Goal: Task Accomplishment & Management: Manage account settings

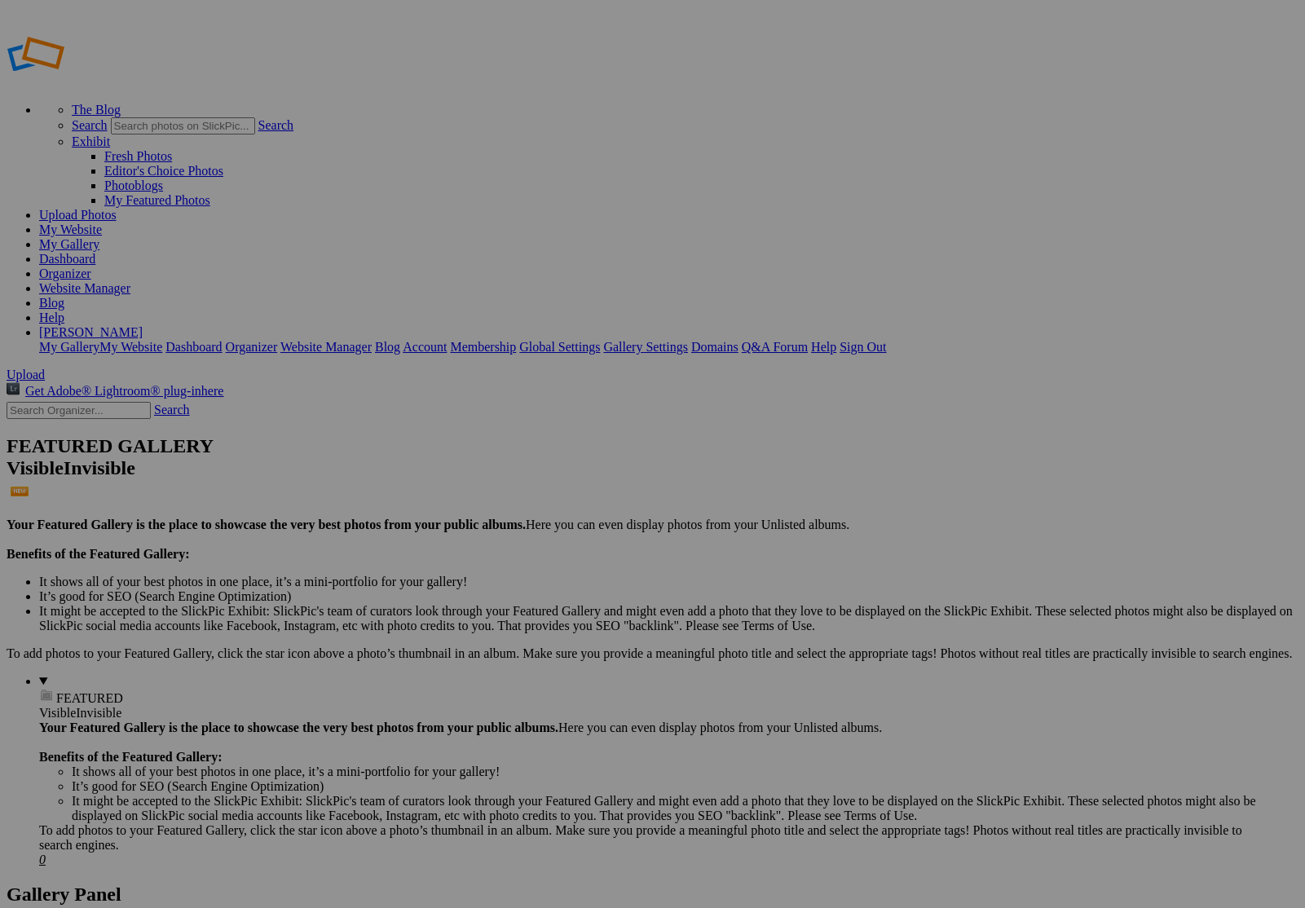
type input "5 for 365 contest"
click at [507, 536] on span "Create" at bounding box center [490, 543] width 34 height 14
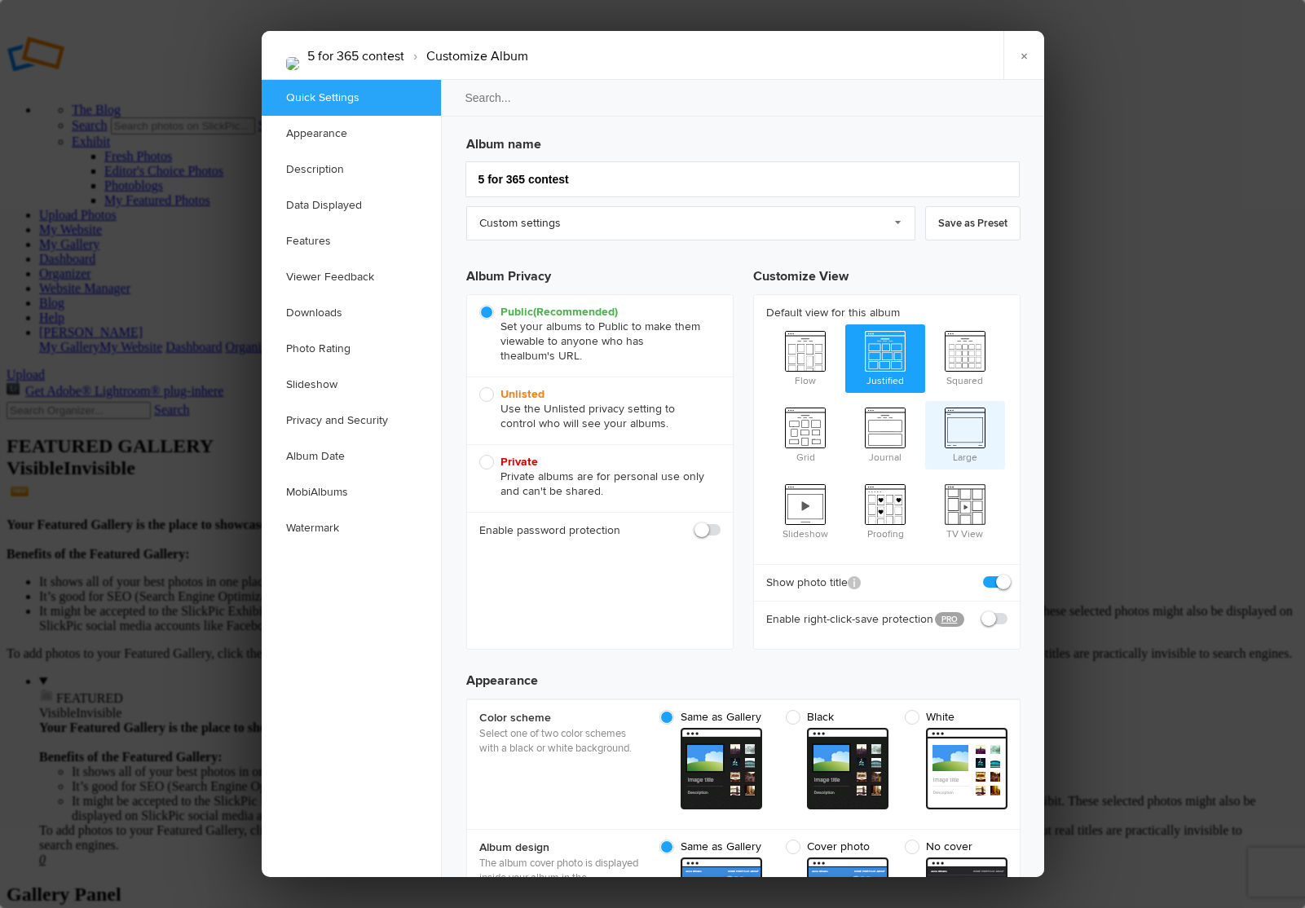
click at [968, 417] on span "Large" at bounding box center [965, 433] width 80 height 65
click at [925, 401] on input "Large" at bounding box center [924, 400] width 1 height 1
radio input "true"
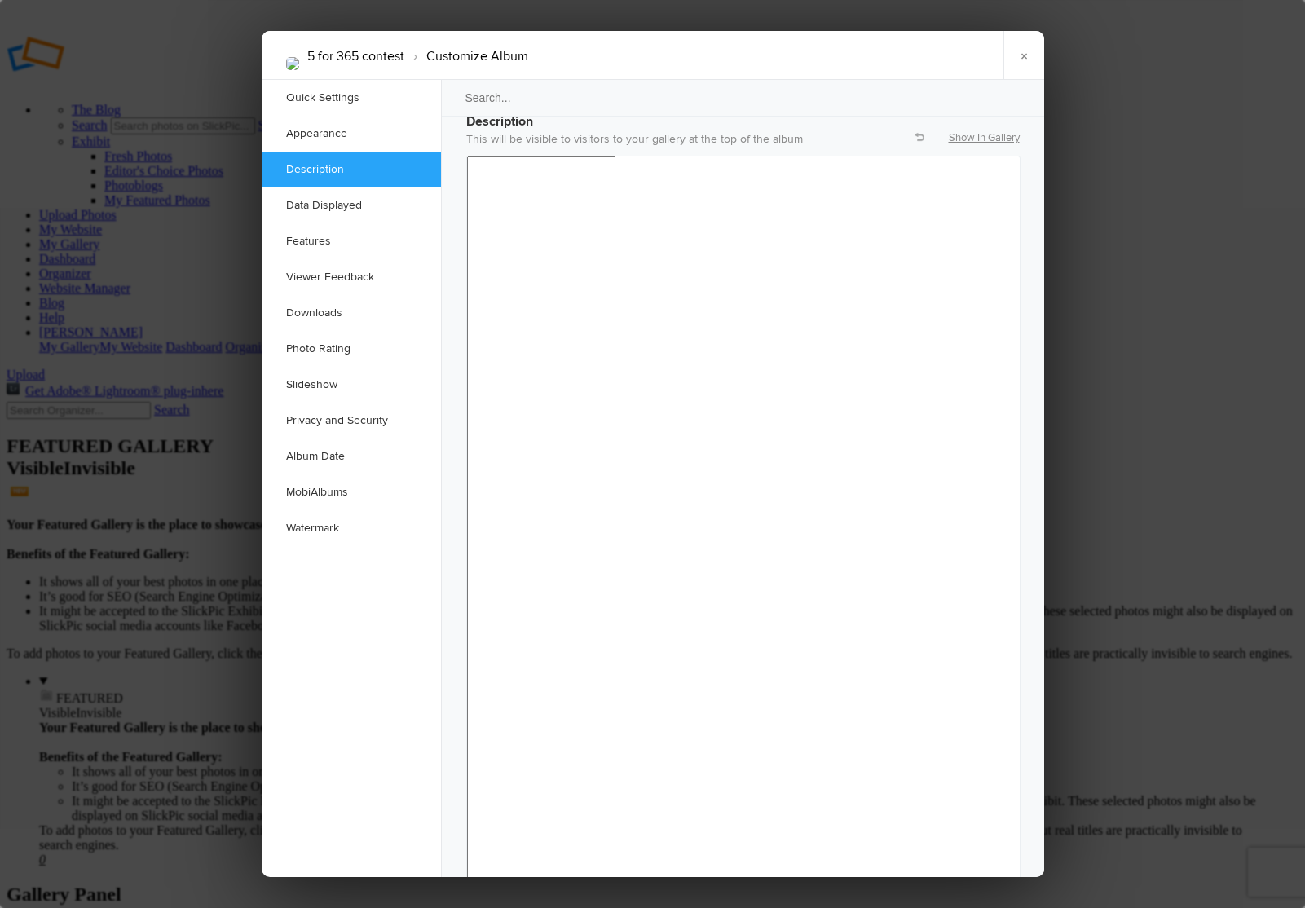
scroll to position [1320, 0]
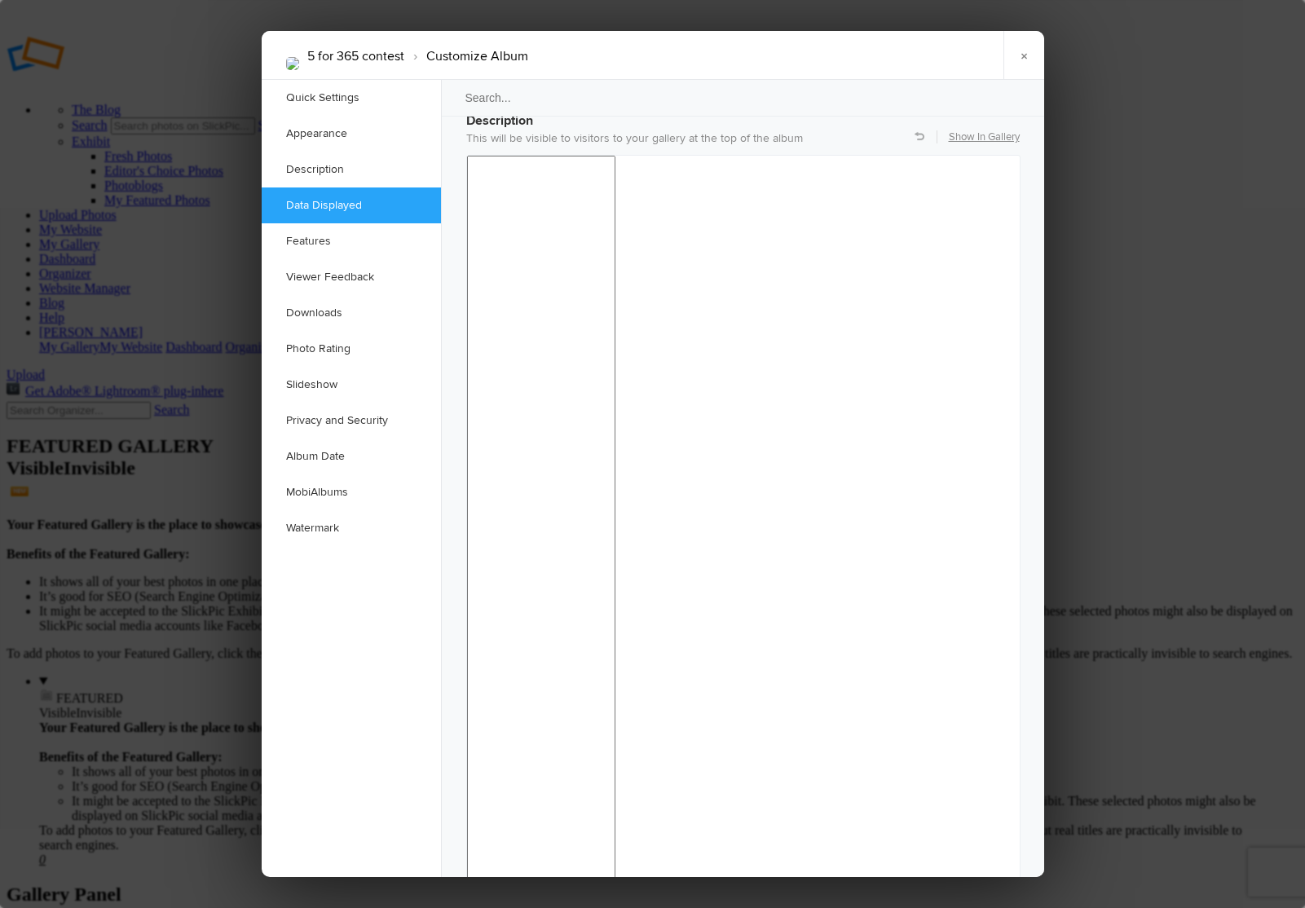
checkbox input "false"
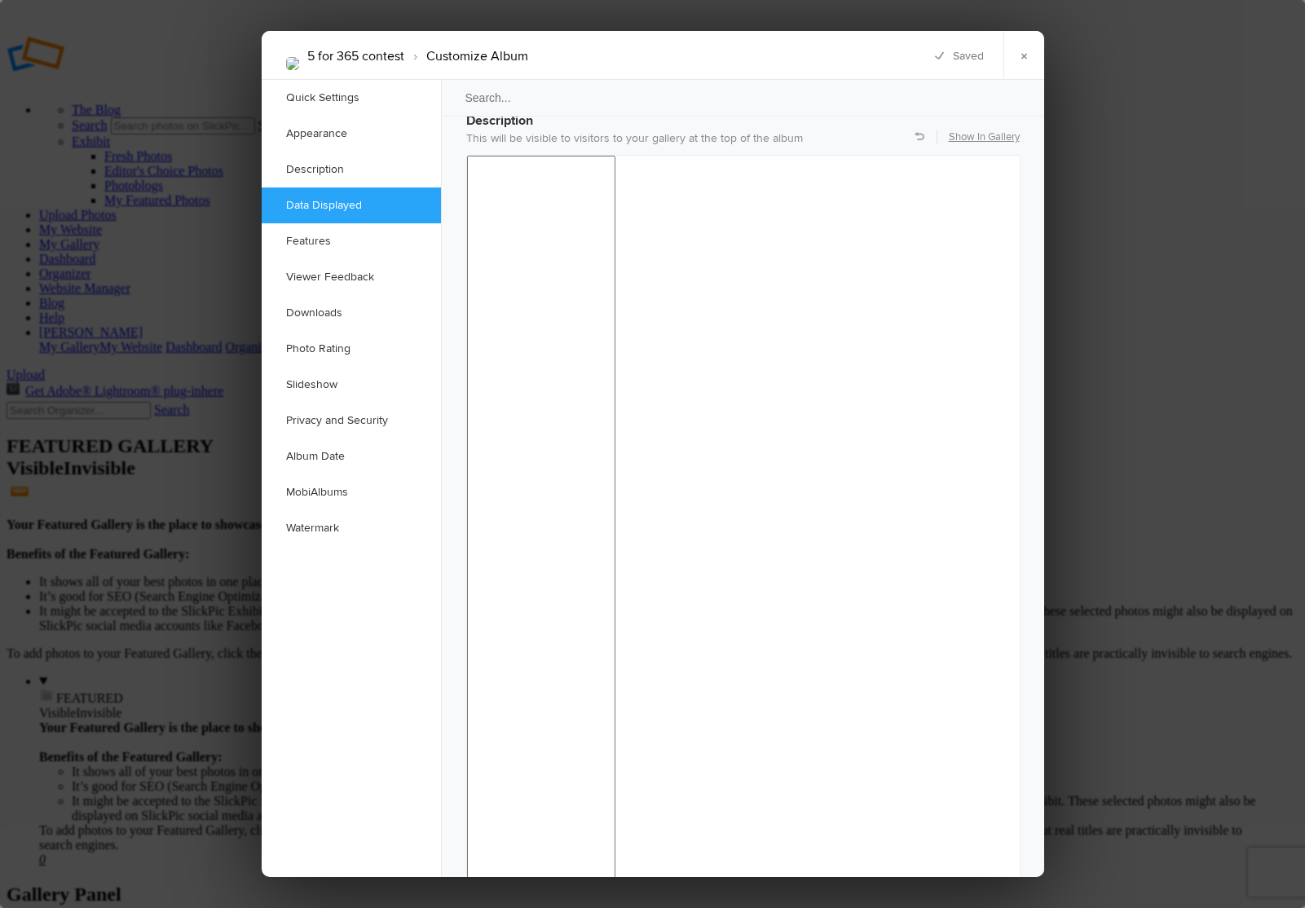
checkbox input "false"
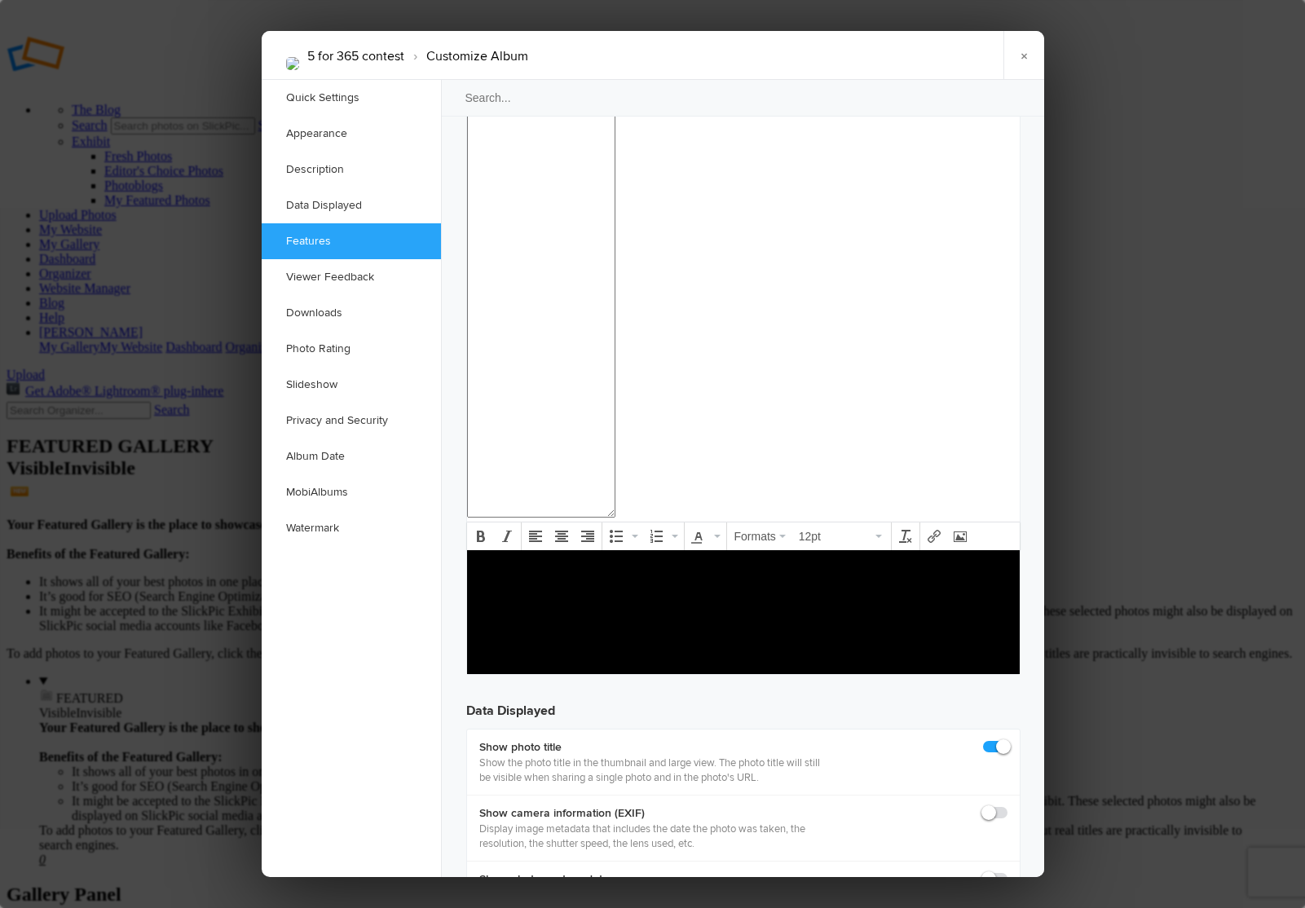
scroll to position [1706, 0]
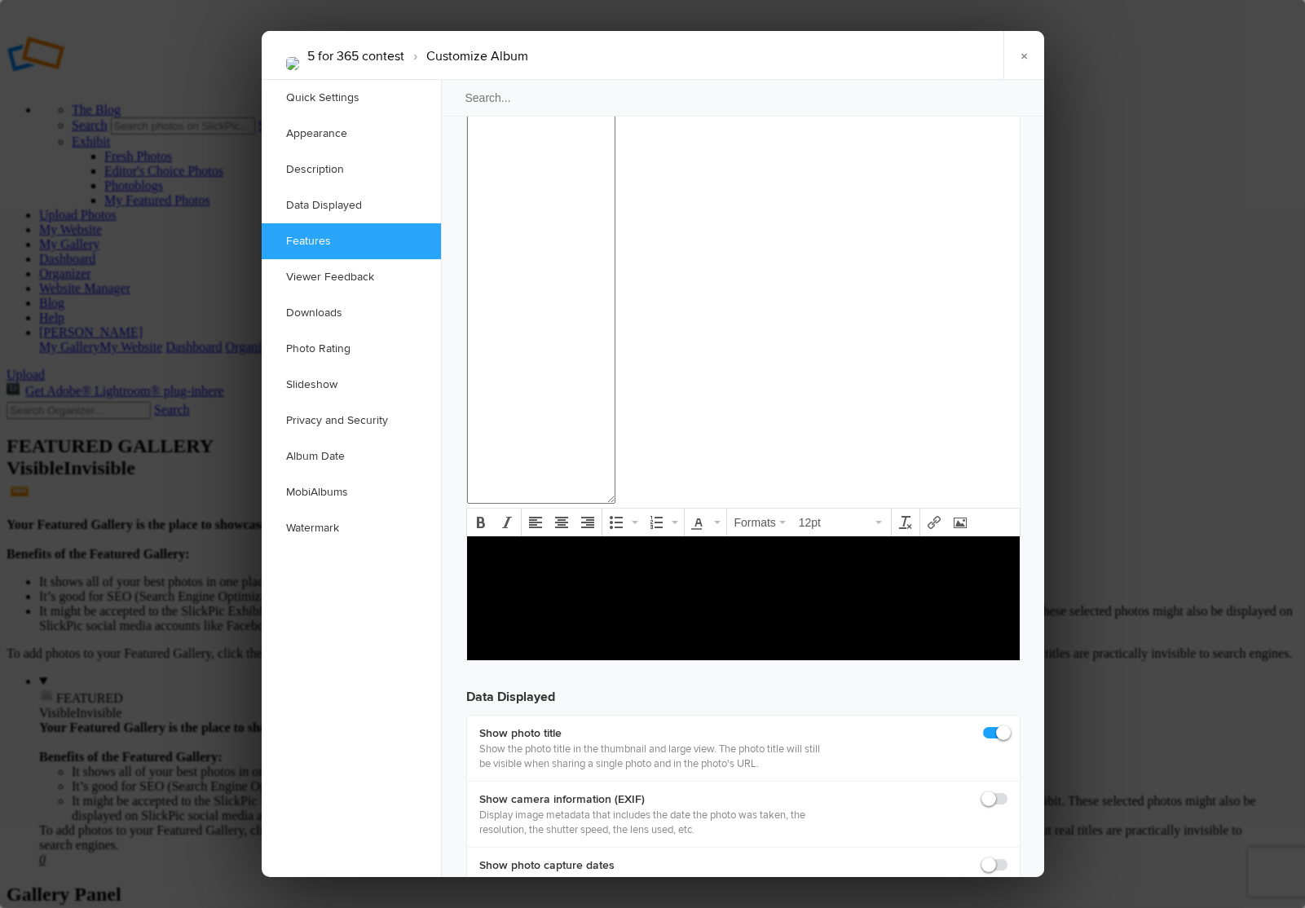
checkbox input "false"
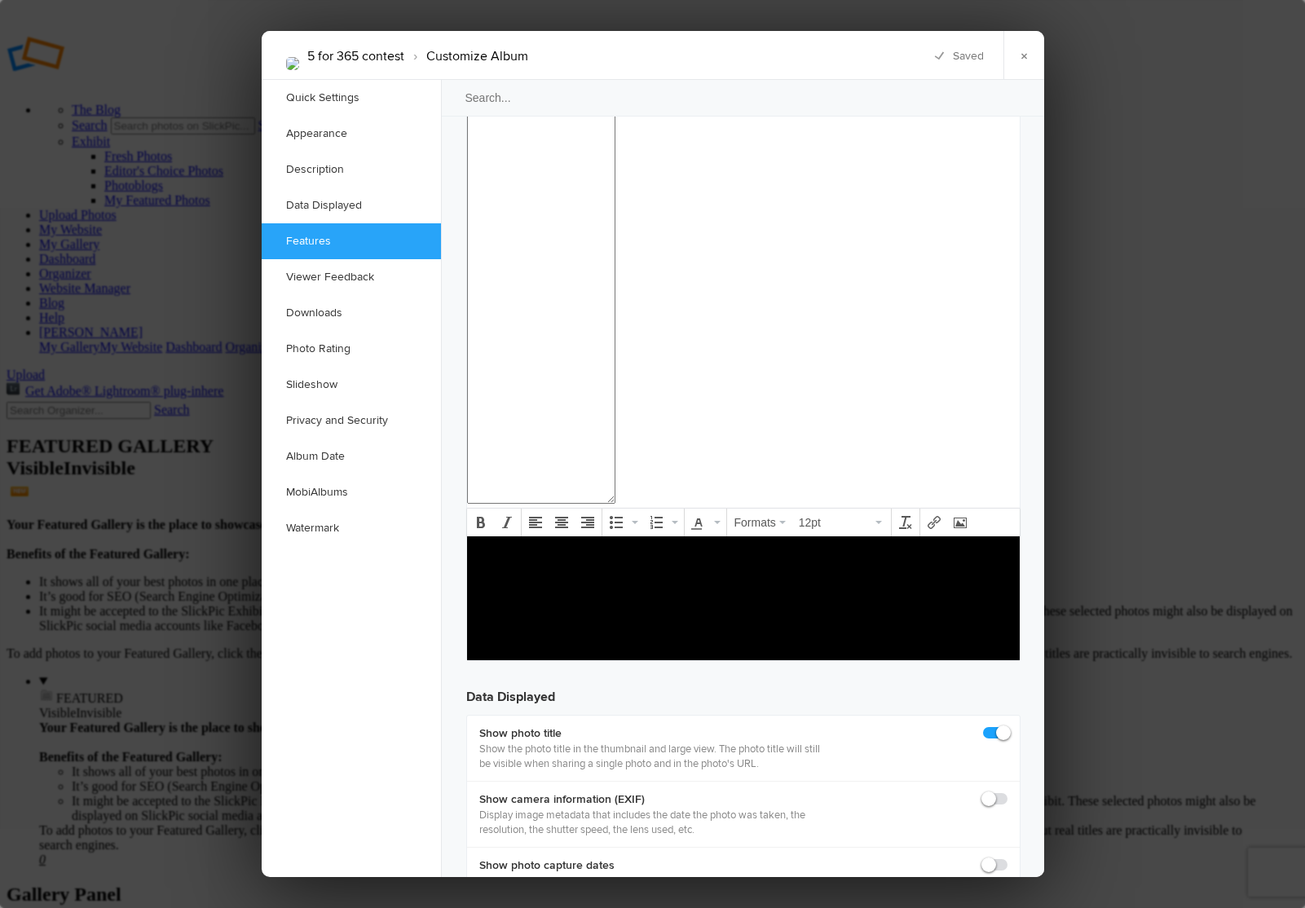
checkbox input "false"
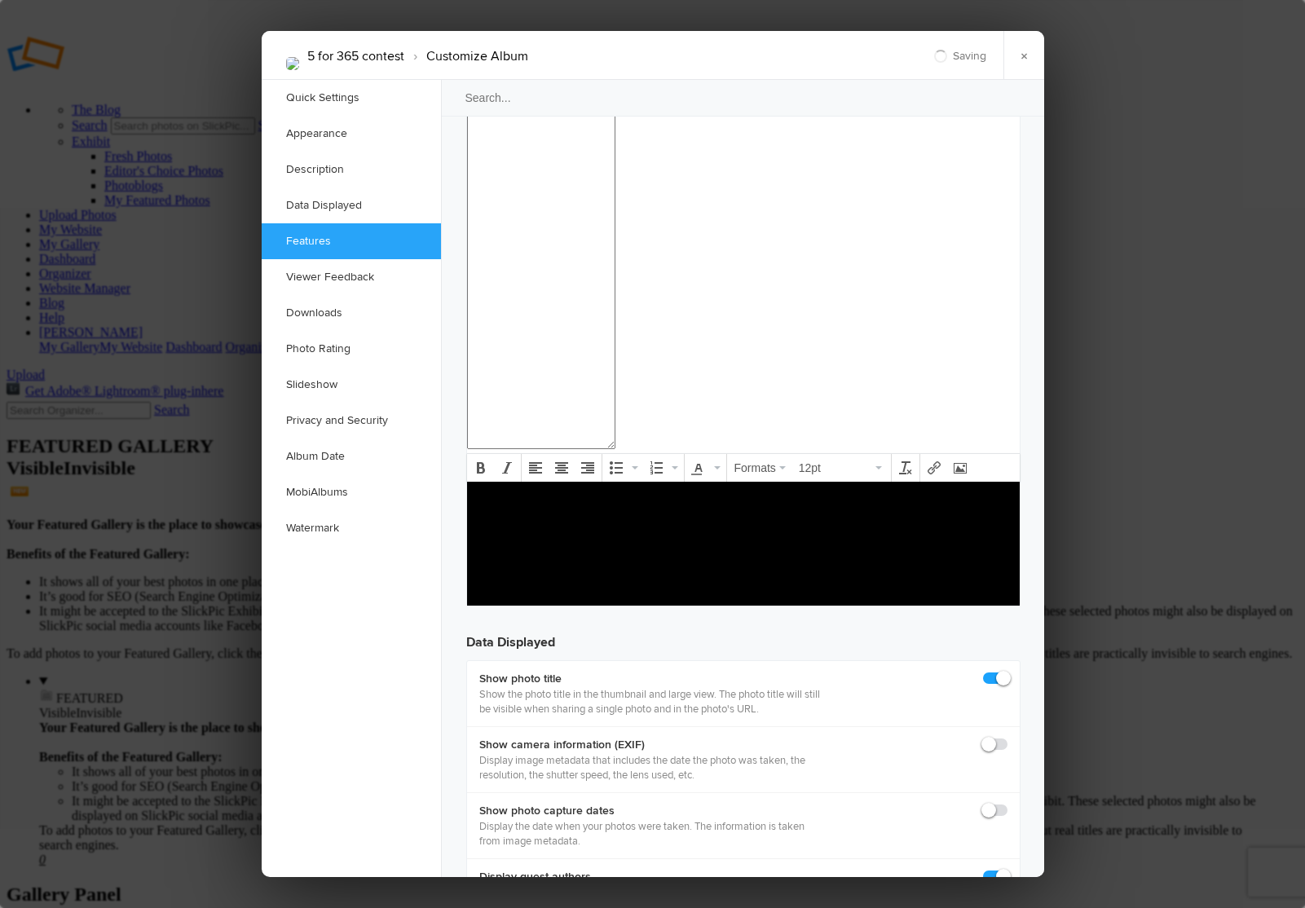
scroll to position [1779, 0]
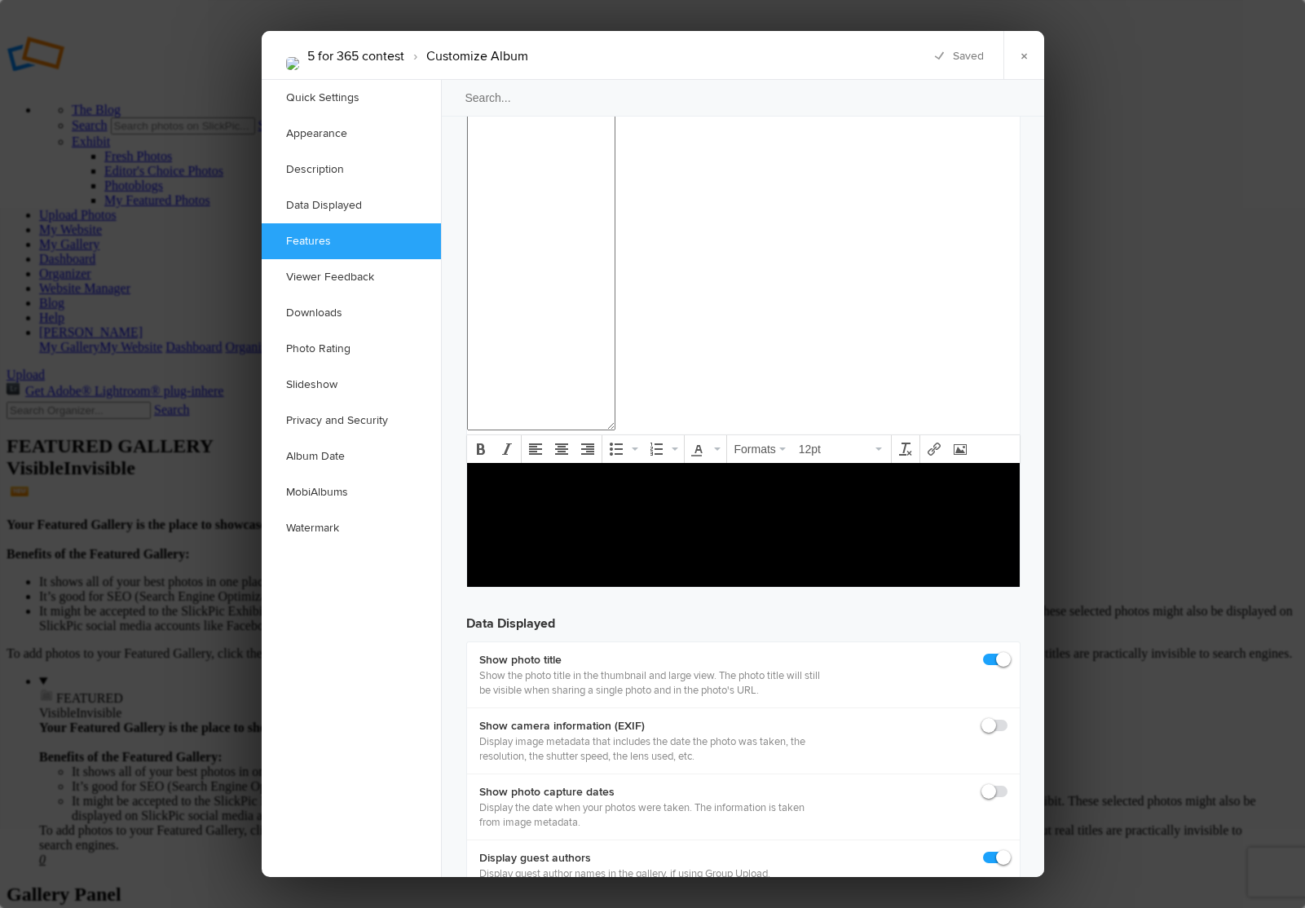
checkbox input "false"
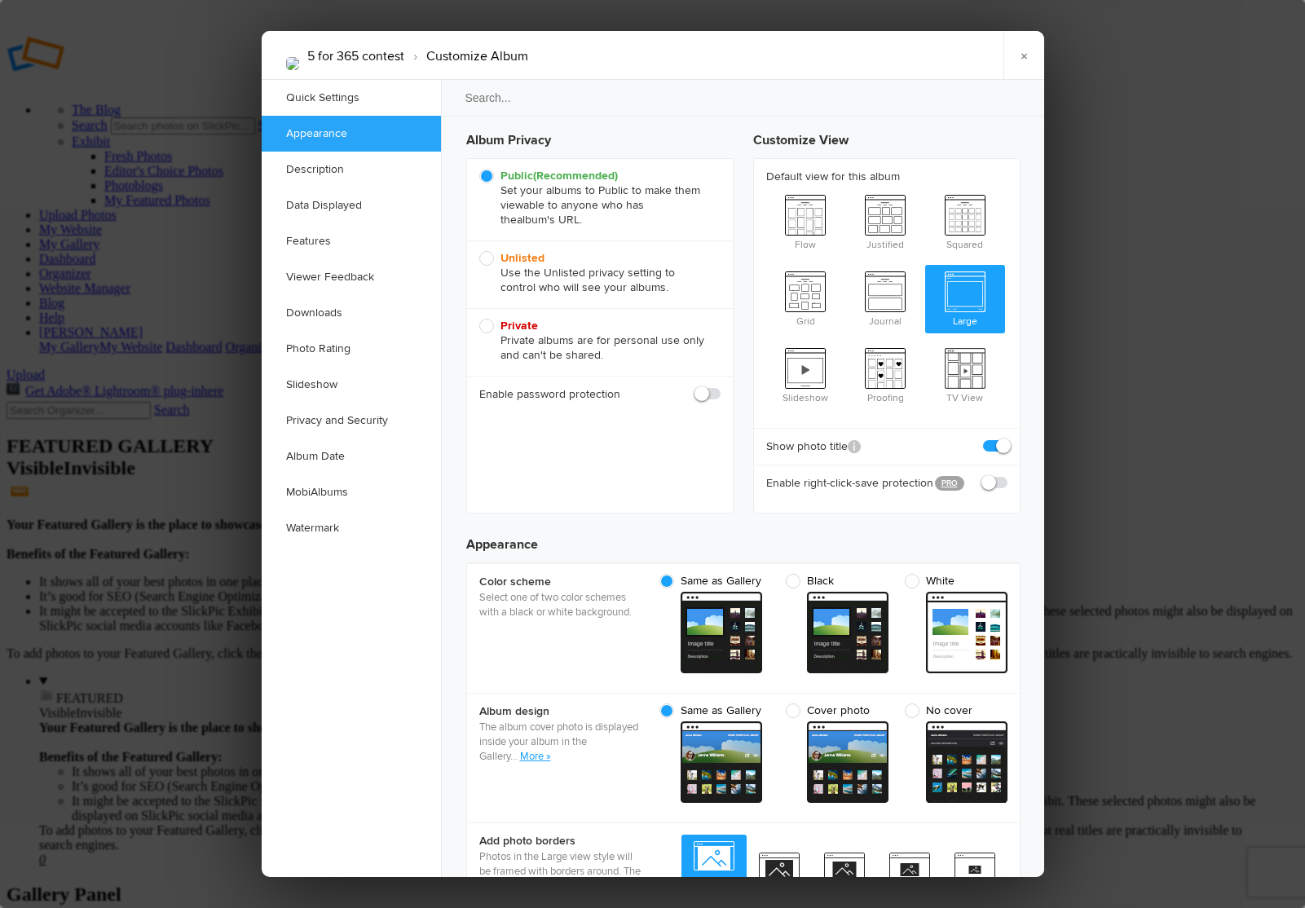
scroll to position [0, 0]
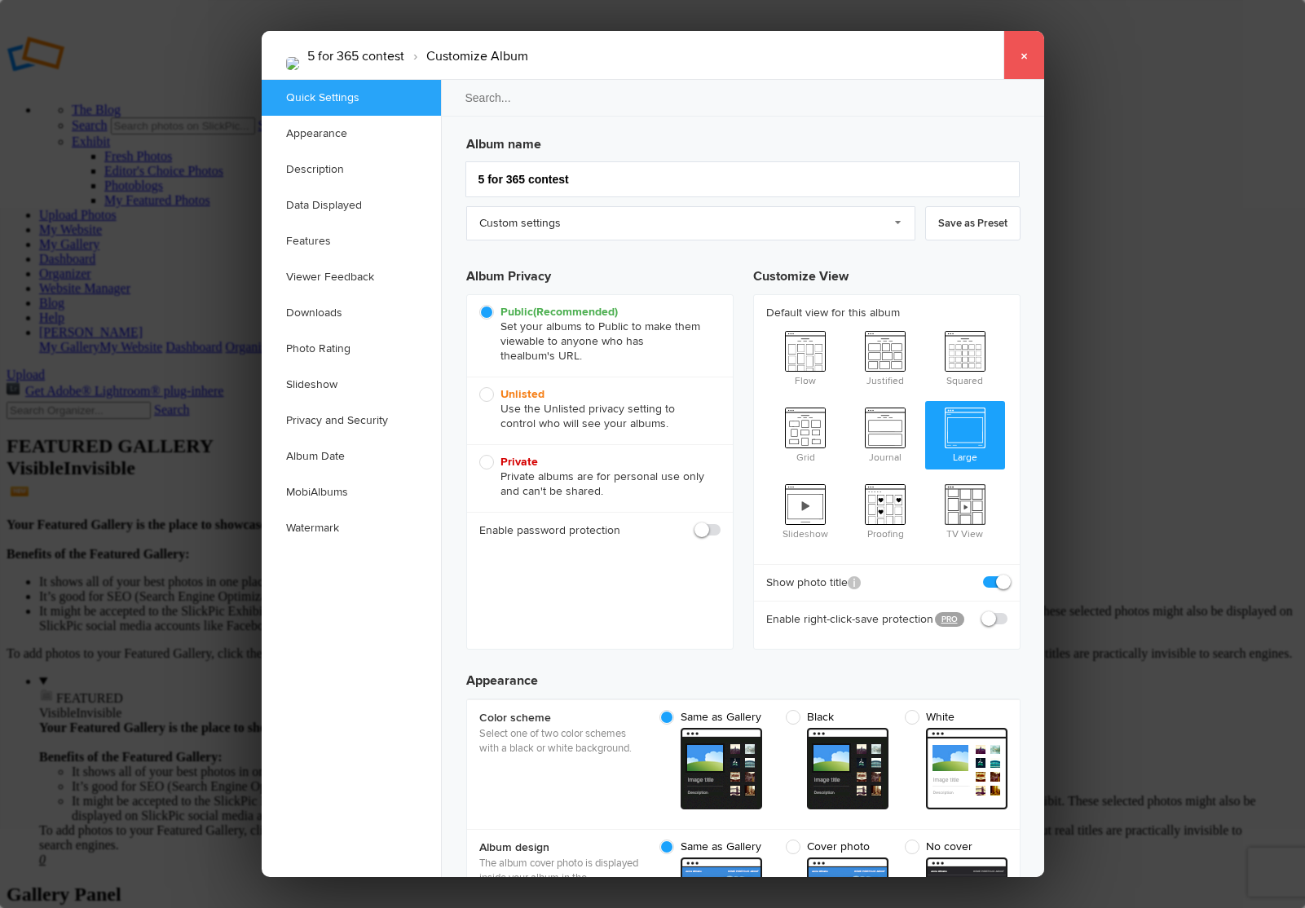
click at [1020, 51] on link "×" at bounding box center [1023, 55] width 41 height 49
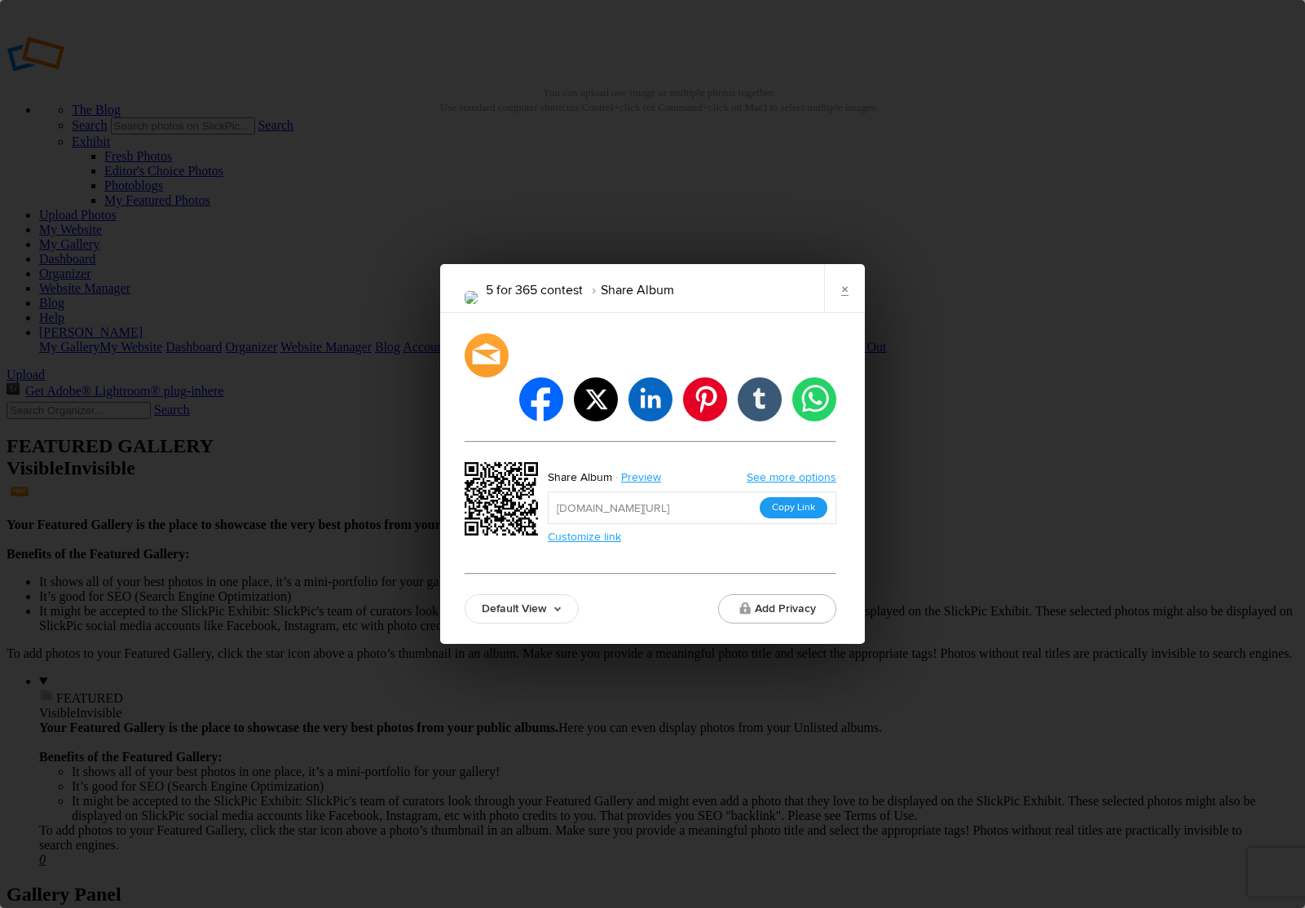
click at [790, 497] on button "Copy Link" at bounding box center [794, 507] width 68 height 21
click at [557, 594] on link "Default View" at bounding box center [522, 608] width 114 height 29
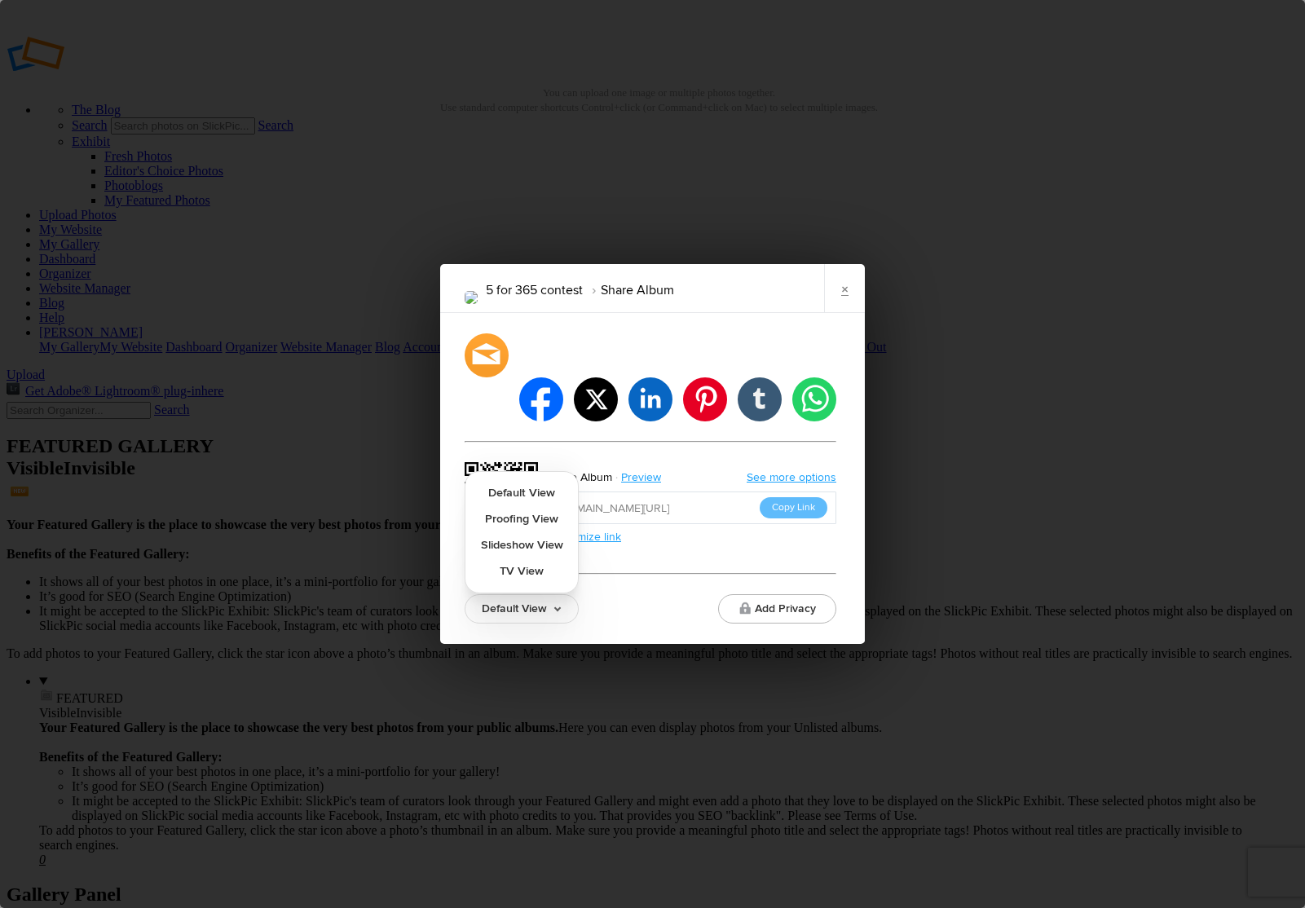
click at [606, 594] on div "Default View Default View Proofing View Slideshow View TV View Add Privacy" at bounding box center [651, 608] width 372 height 29
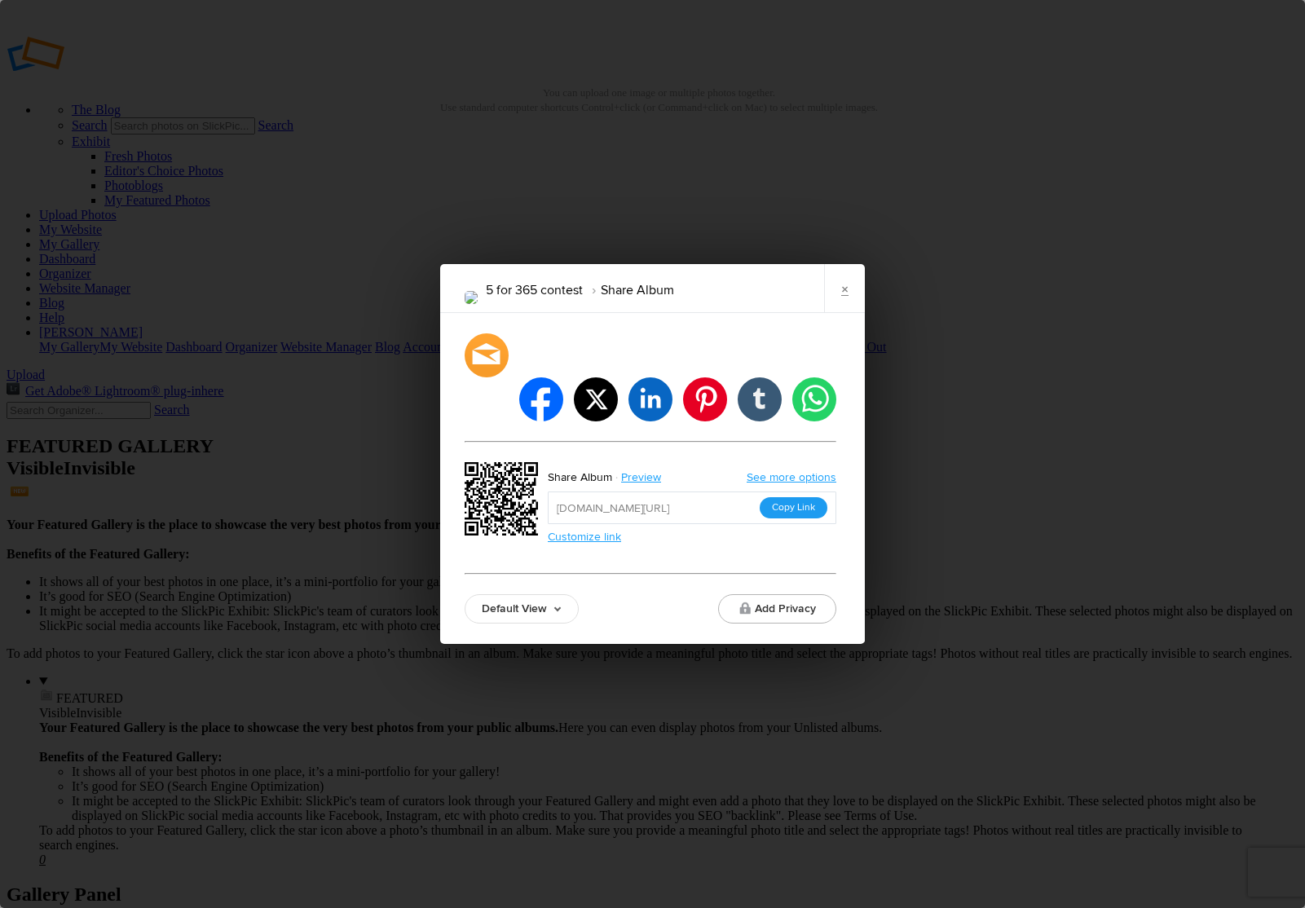
click at [793, 497] on button "Copy Link" at bounding box center [794, 507] width 68 height 21
click at [849, 311] on link "×" at bounding box center [844, 288] width 41 height 49
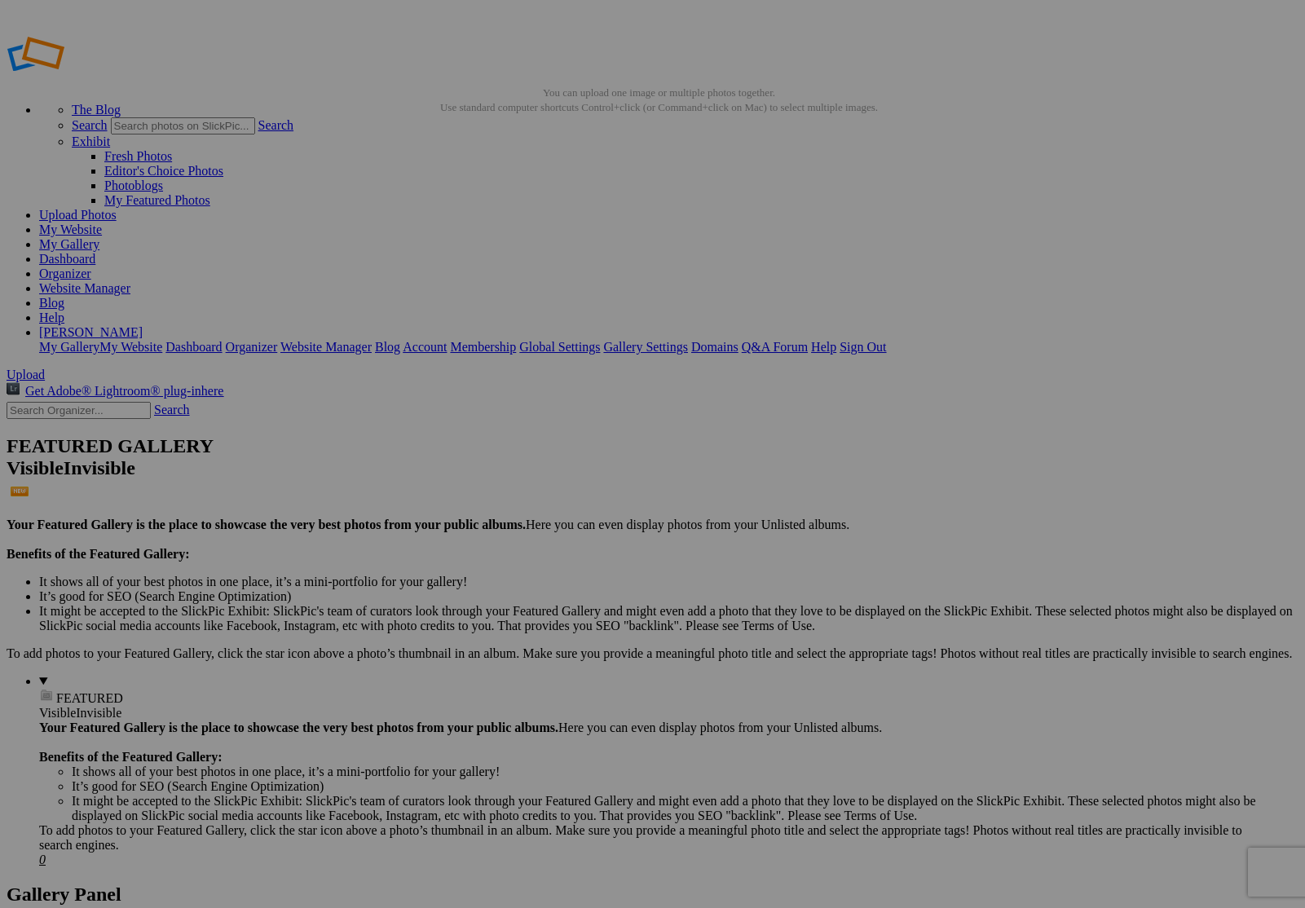
click at [91, 267] on link "Organizer" at bounding box center [65, 274] width 52 height 14
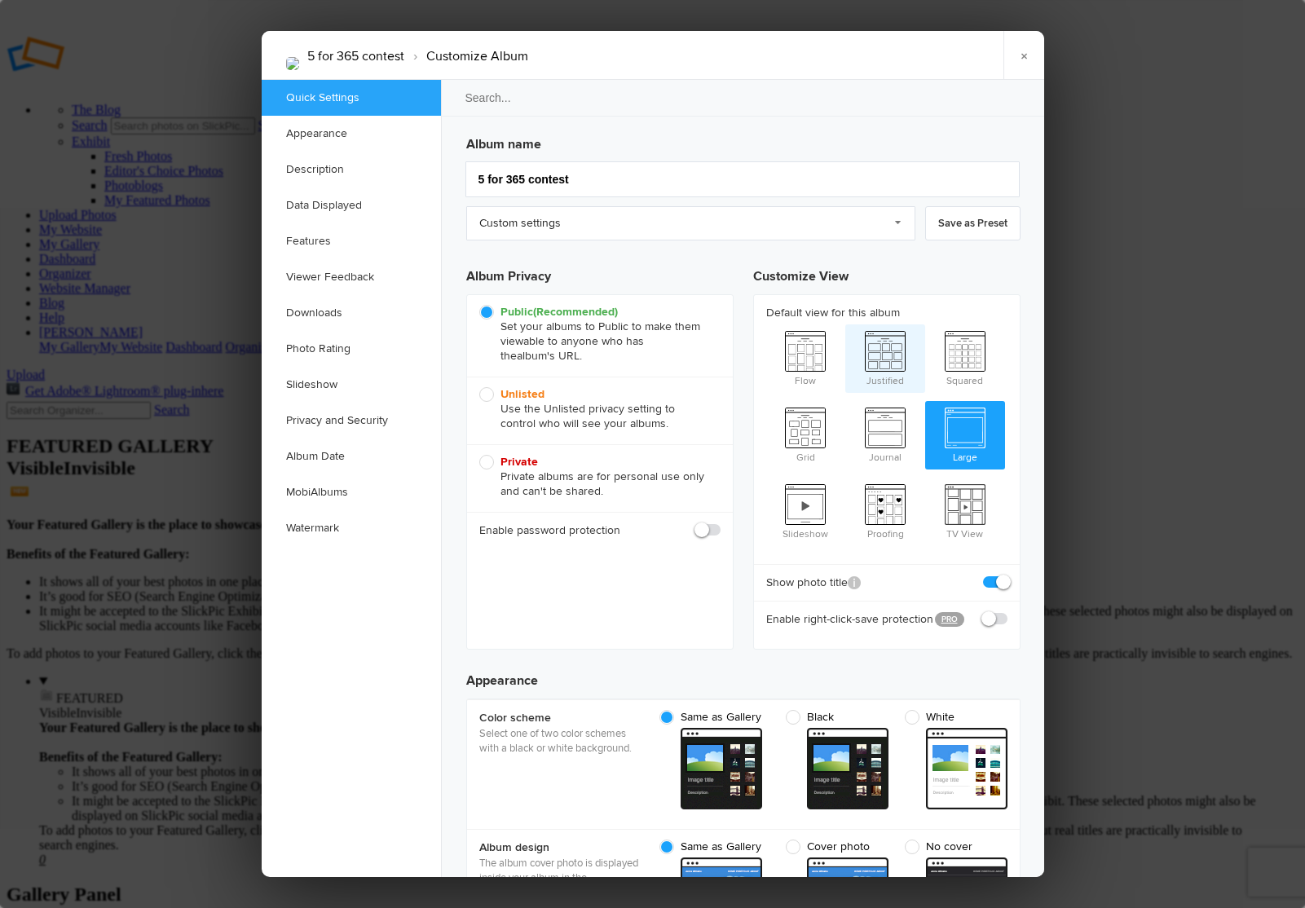
click at [883, 350] on span "Justified" at bounding box center [885, 356] width 80 height 65
click at [845, 324] on input "Justified" at bounding box center [844, 324] width 1 height 1
radio input "true"
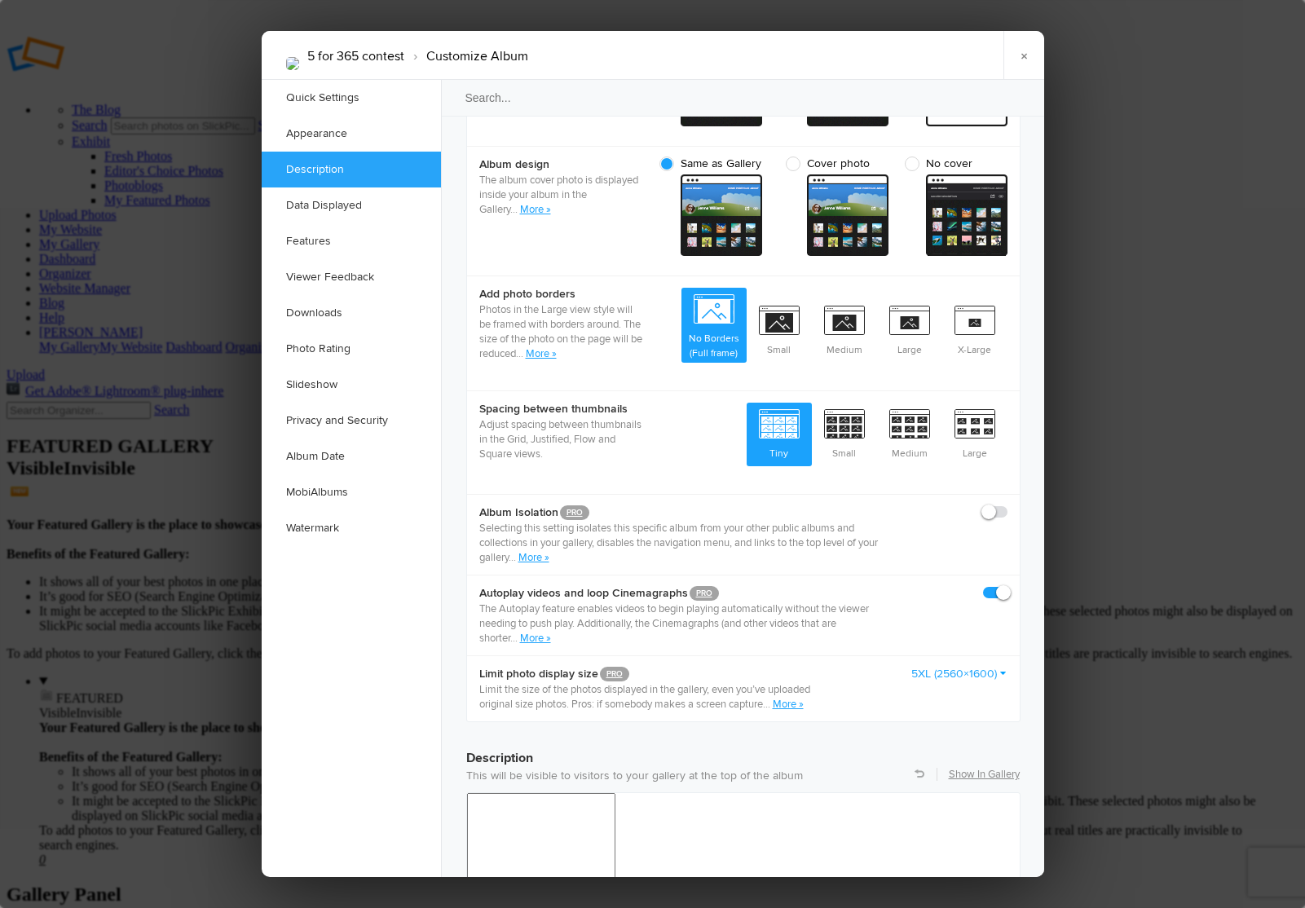
scroll to position [685, 0]
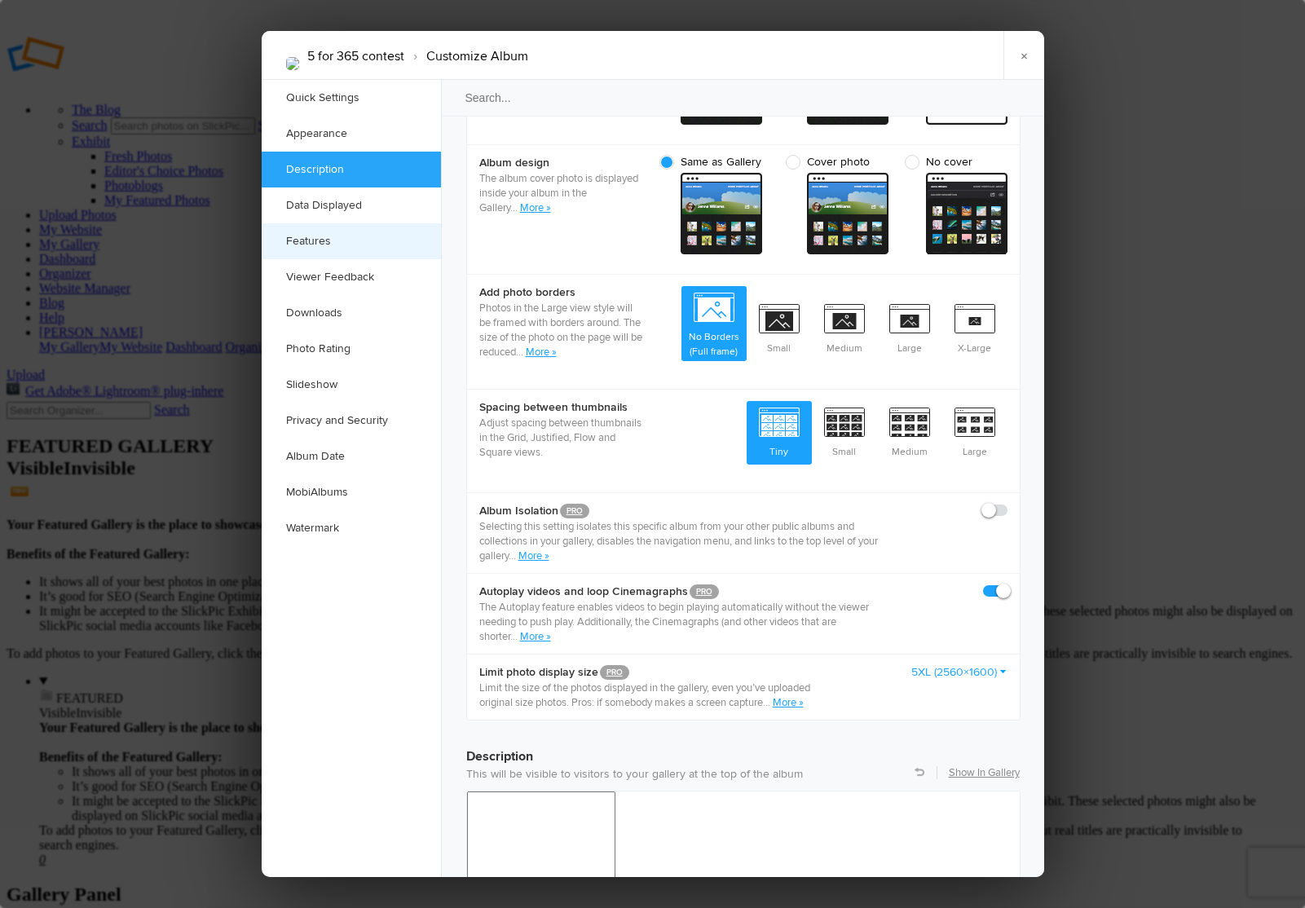
click at [315, 236] on link "Features" at bounding box center [351, 241] width 179 height 36
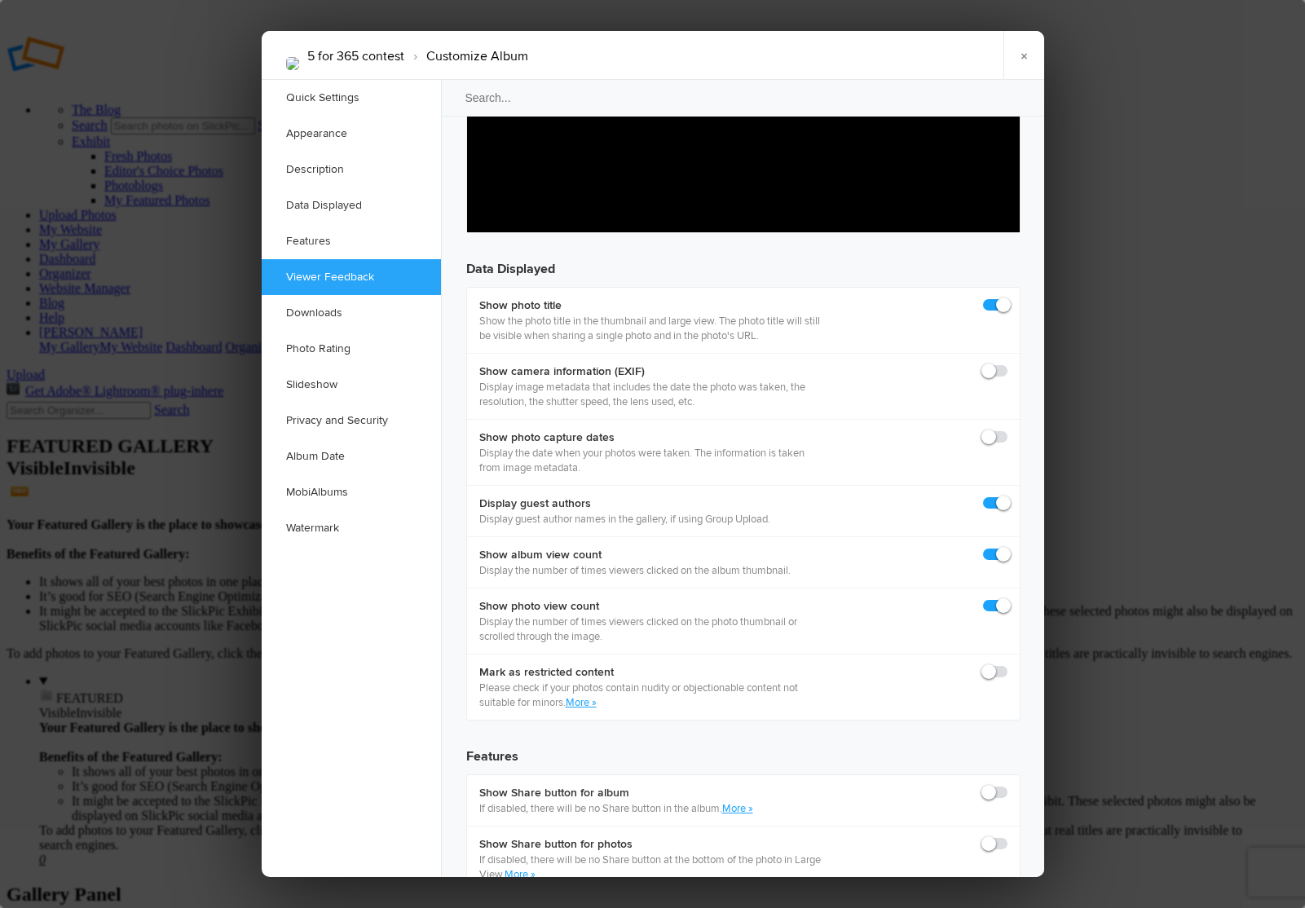
scroll to position [2140, 0]
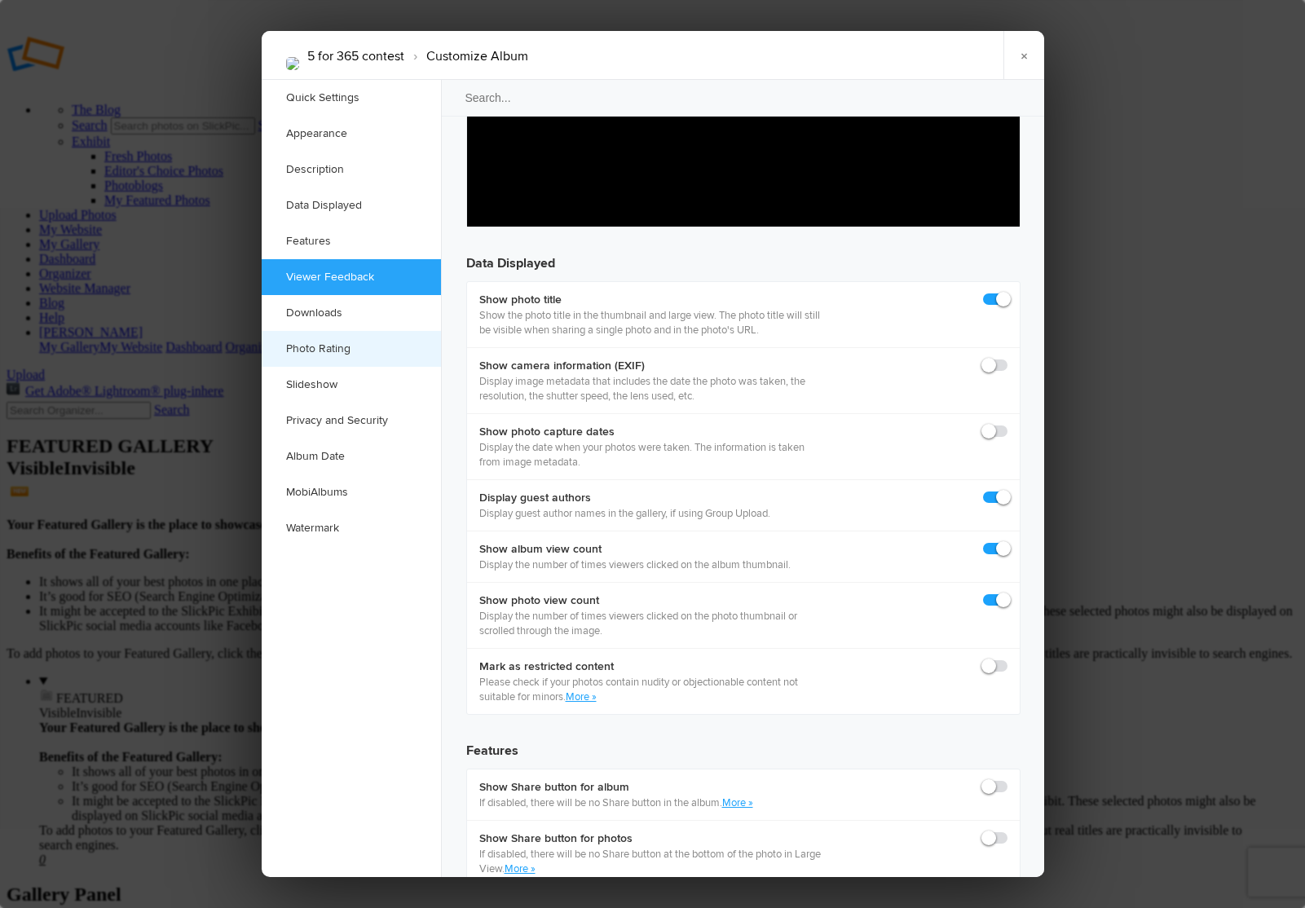
click at [328, 345] on link "Photo Rating" at bounding box center [351, 349] width 179 height 36
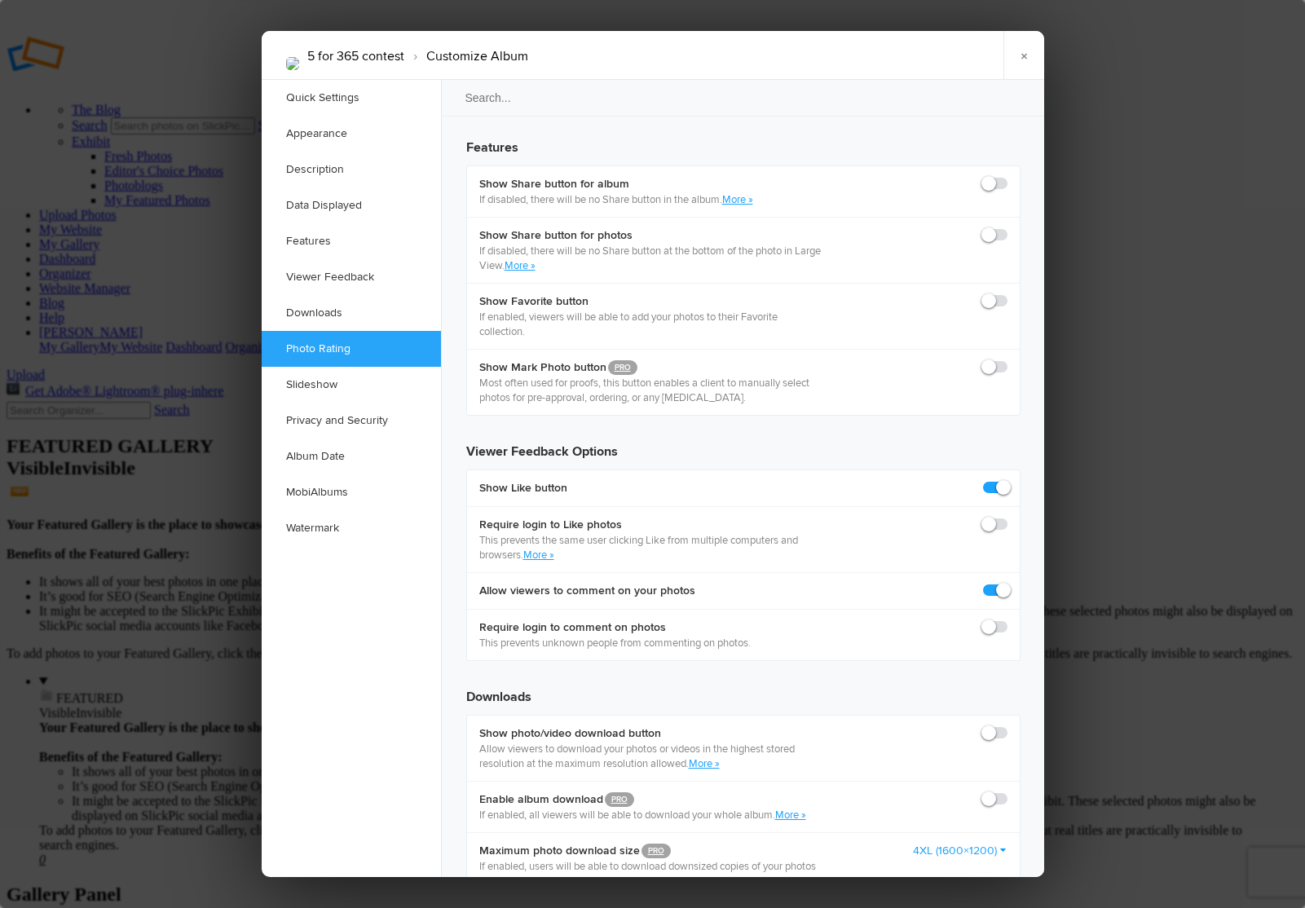
scroll to position [2765, 0]
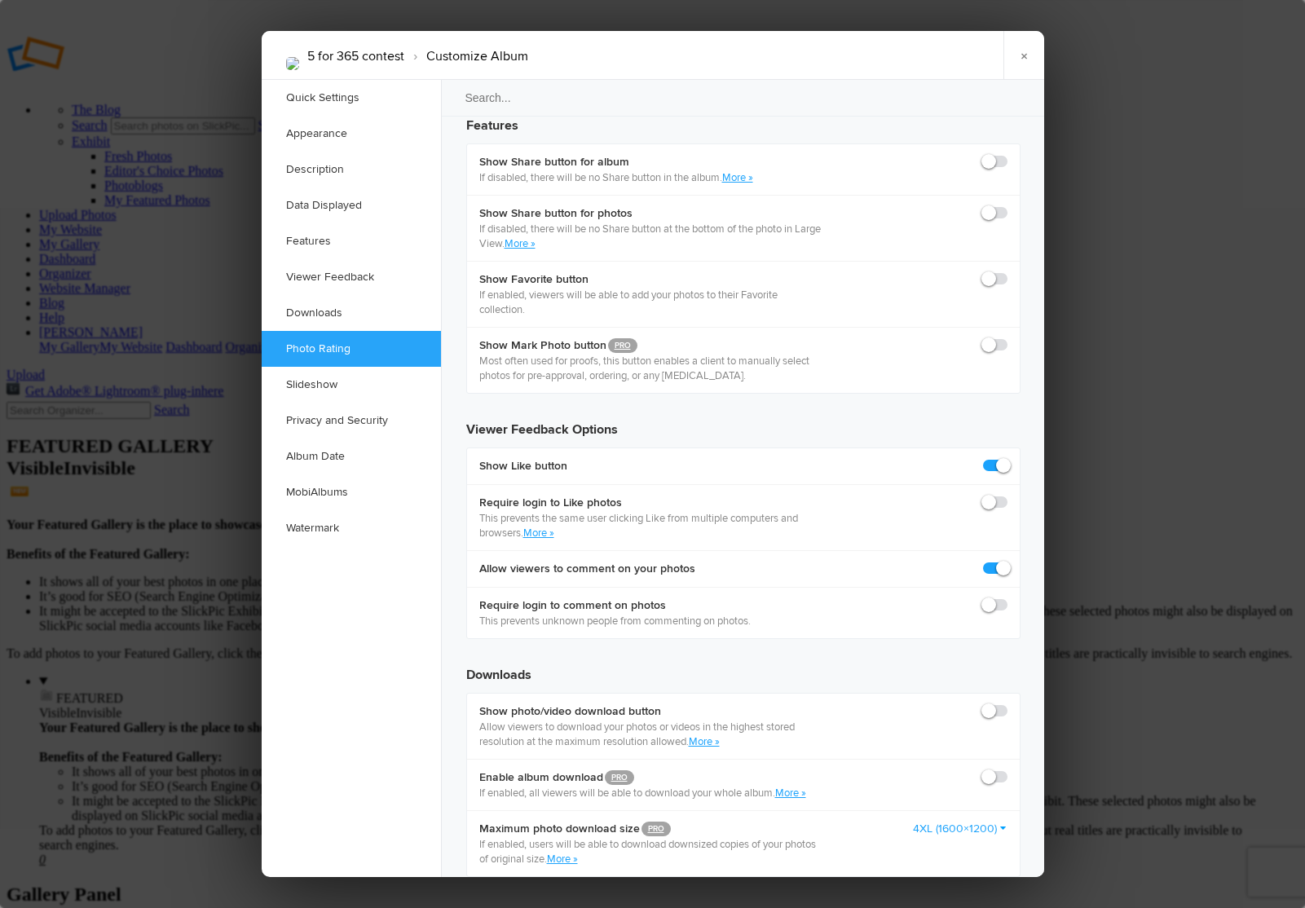
checkbox input "false"
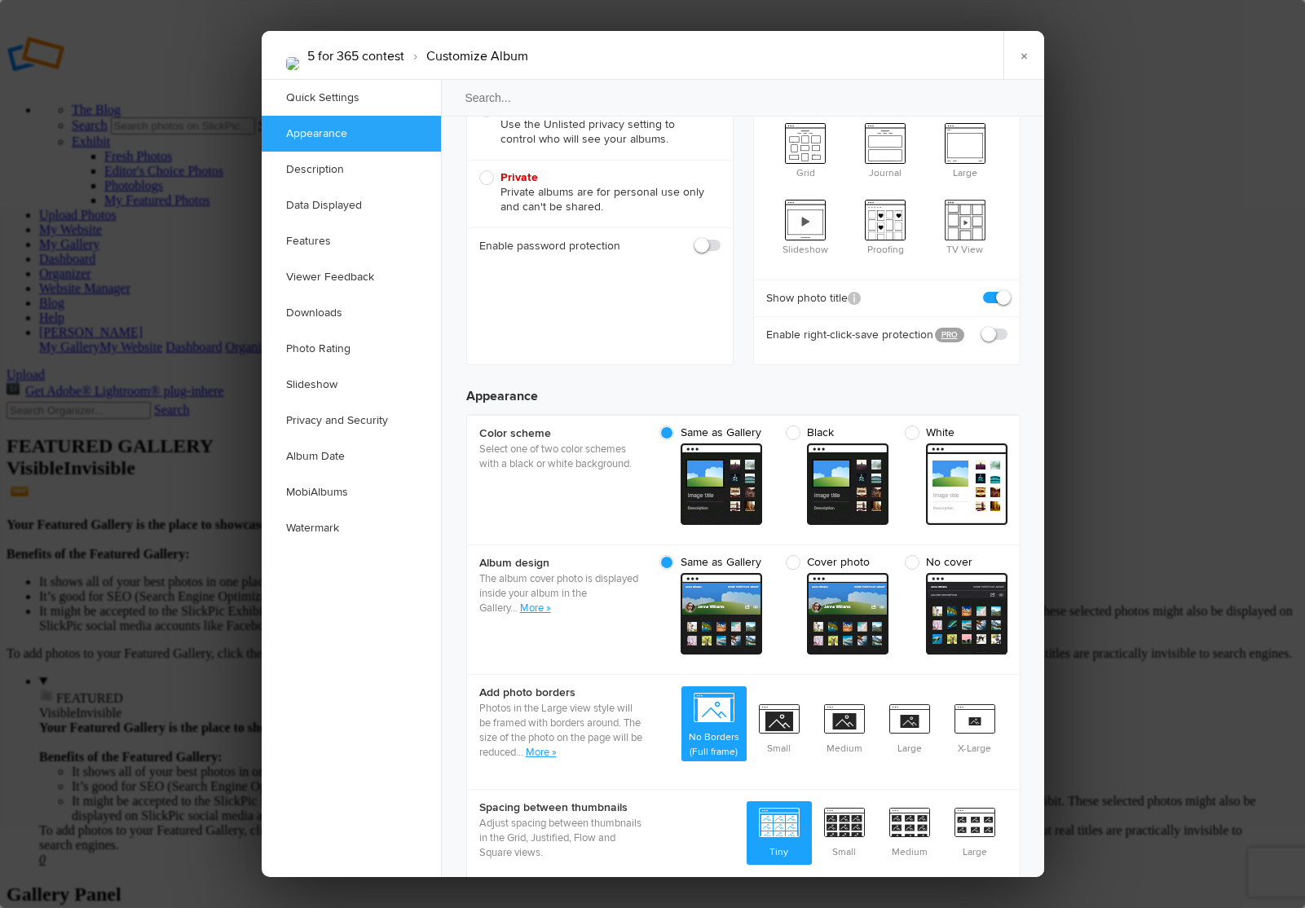
scroll to position [321, 0]
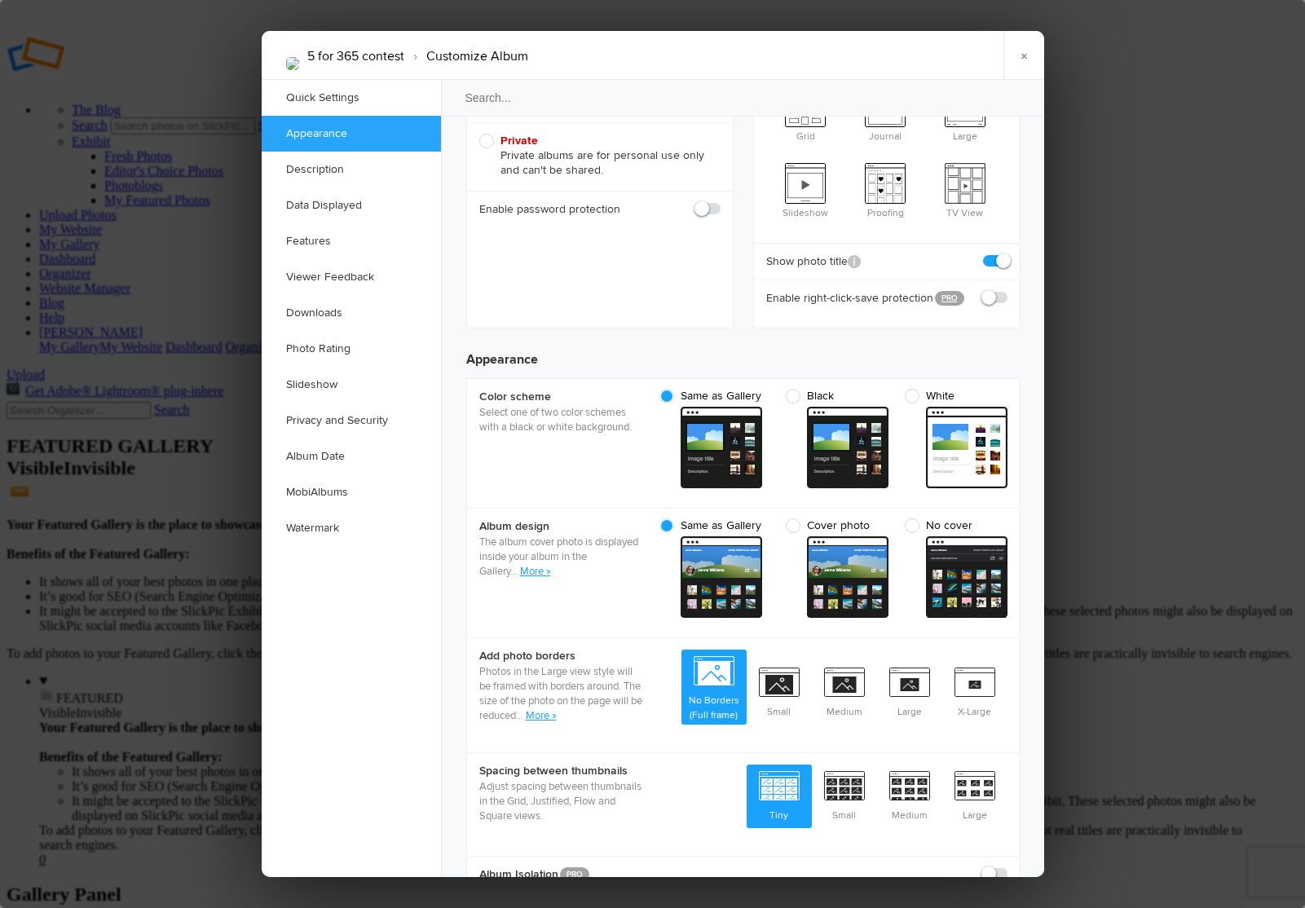
click at [537, 565] on link "More »" at bounding box center [535, 571] width 31 height 13
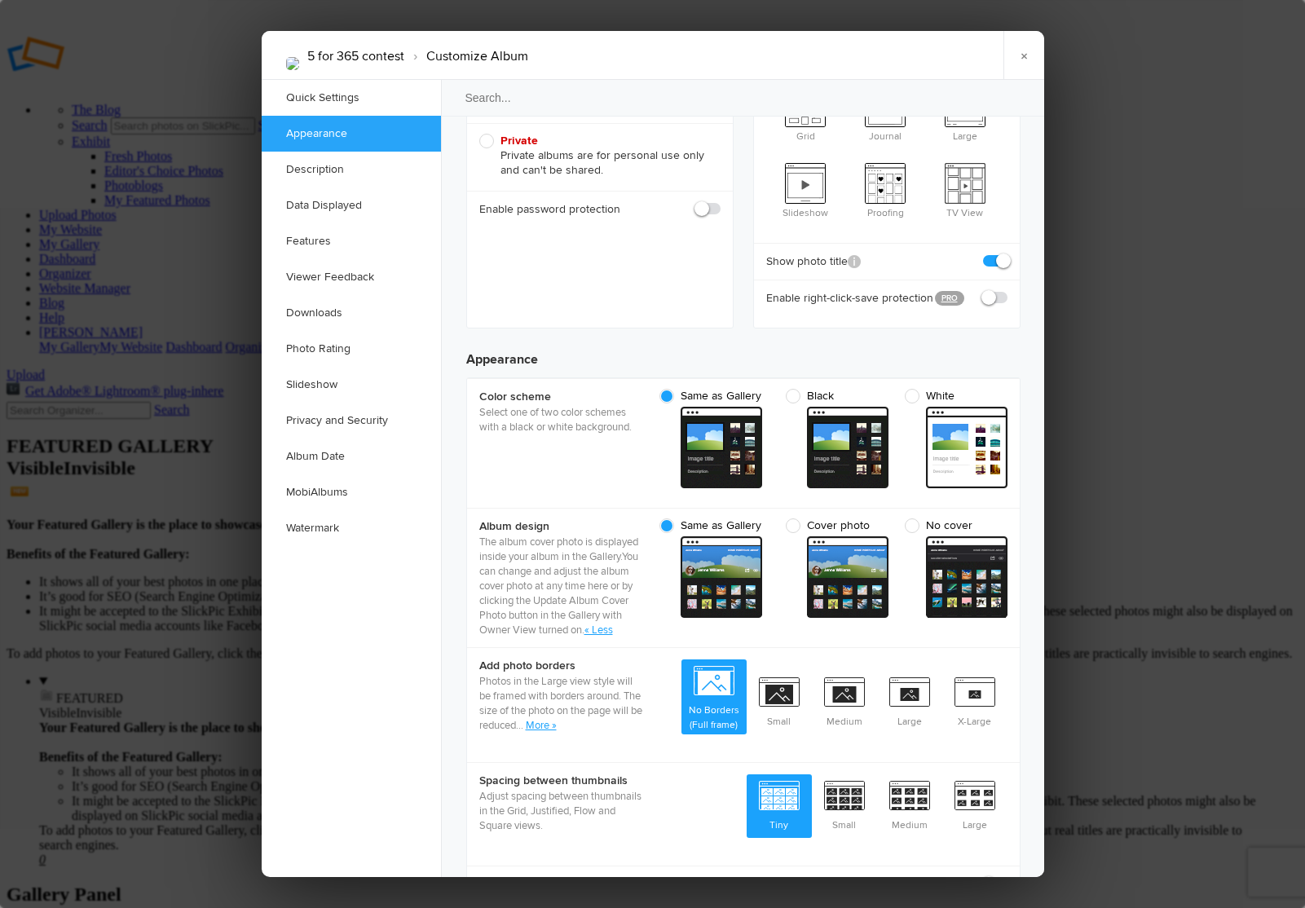
click at [915, 518] on span "No cover" at bounding box center [952, 525] width 95 height 15
click at [1007, 518] on input "No cover cover From gallery - dark" at bounding box center [1007, 518] width 1 height 1
radio input "true"
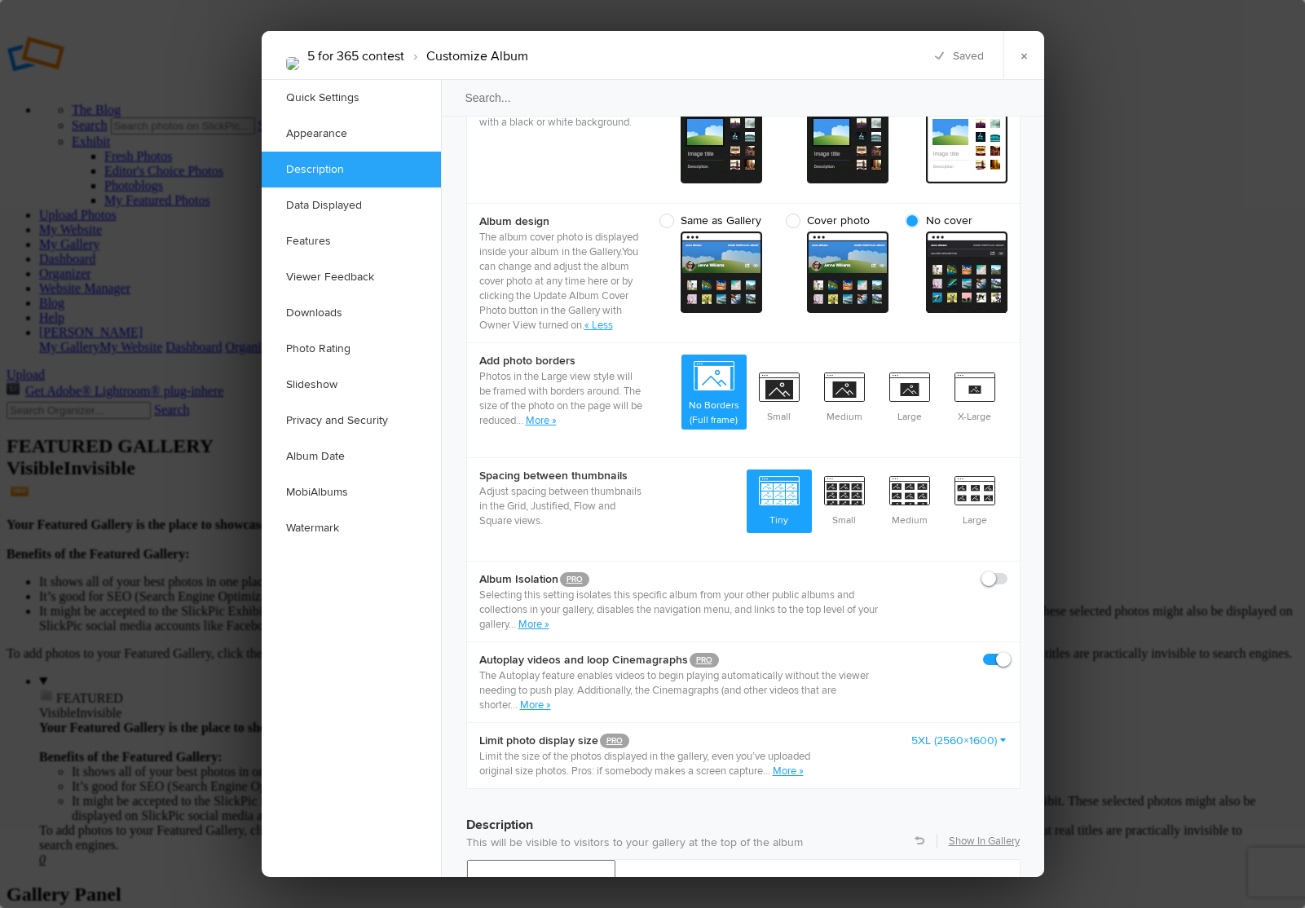
scroll to position [0, 0]
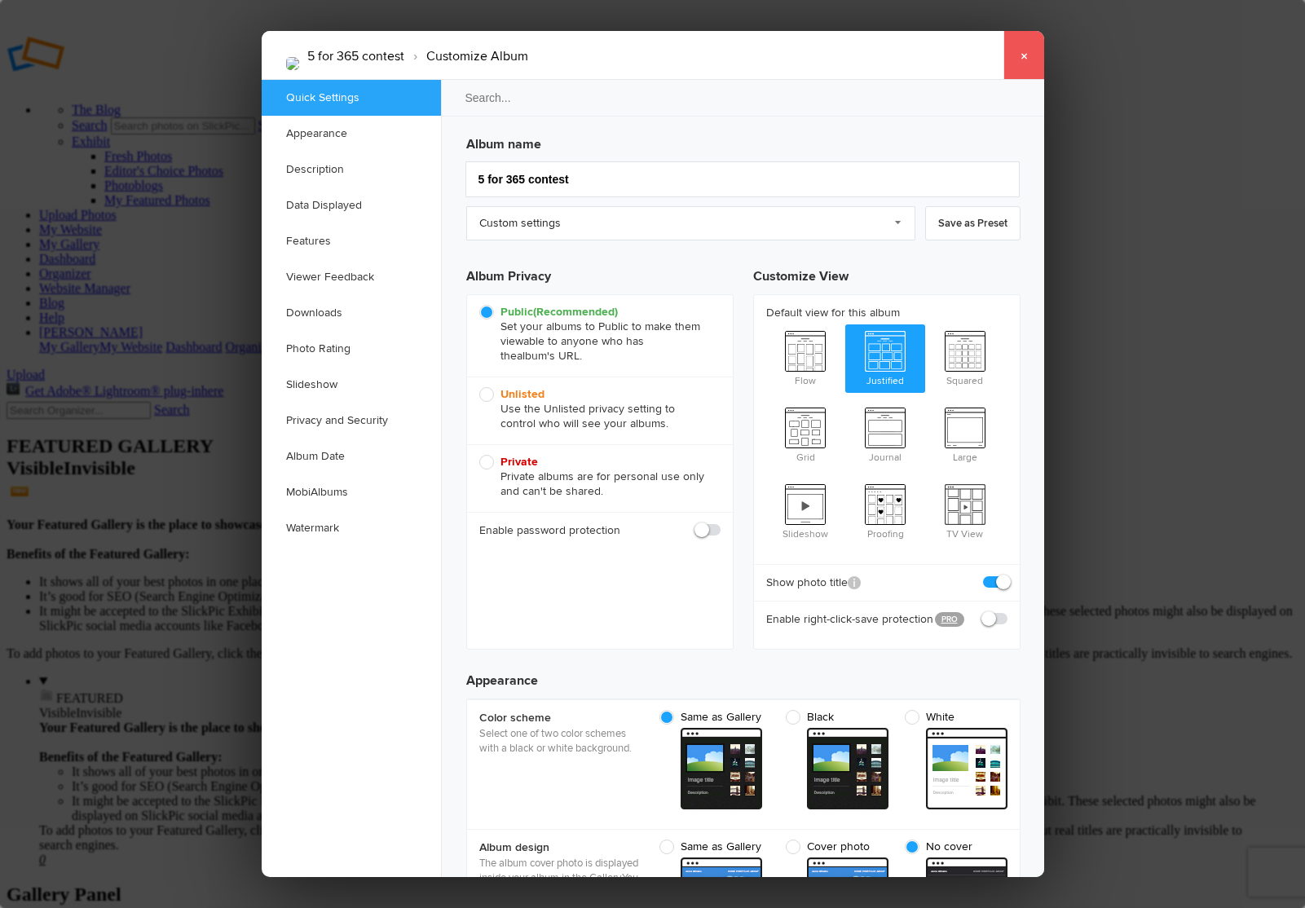
click at [1023, 53] on link "×" at bounding box center [1023, 55] width 41 height 49
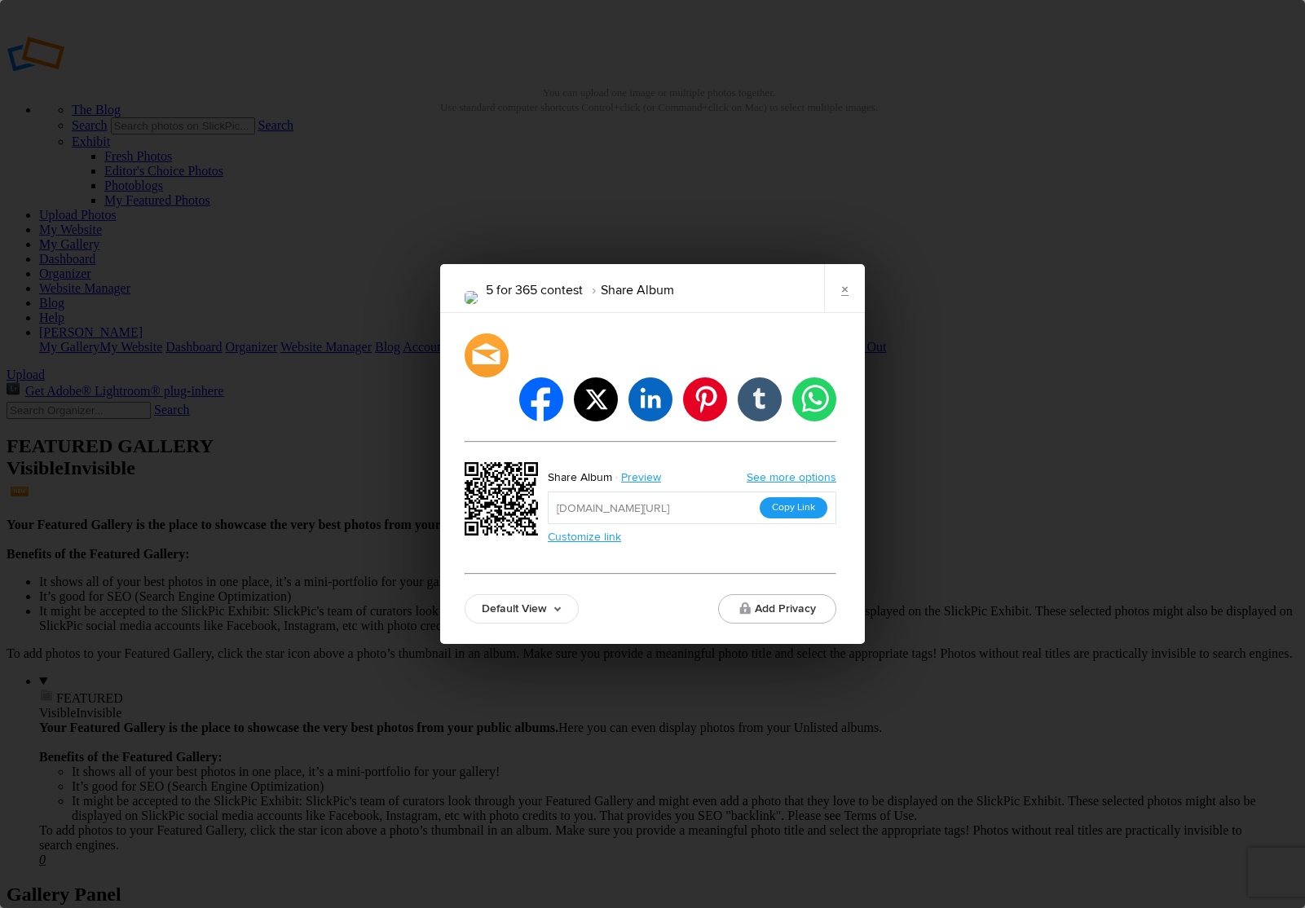
click at [800, 497] on button "Copy Link" at bounding box center [794, 507] width 68 height 21
click at [636, 467] on link "Preview" at bounding box center [642, 477] width 61 height 21
click at [846, 313] on link "×" at bounding box center [844, 288] width 41 height 49
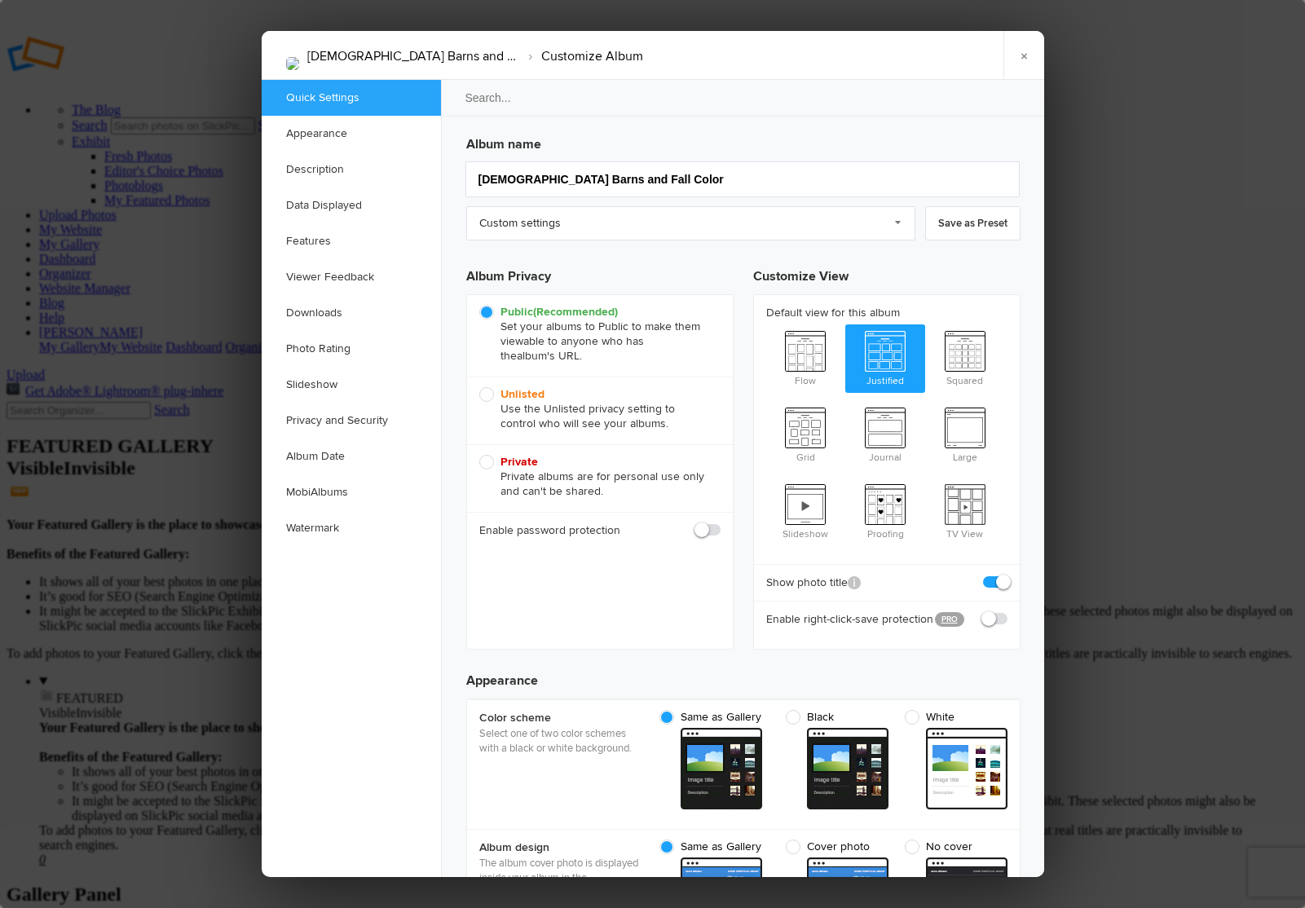
click at [491, 465] on span "Private Private albums are for personal use only and can't be shared." at bounding box center [595, 477] width 233 height 44
click at [479, 455] on input "Private Private albums are for personal use only and can't be shared." at bounding box center [478, 454] width 1 height 1
radio input "true"
click at [1023, 55] on link "×" at bounding box center [1023, 55] width 41 height 49
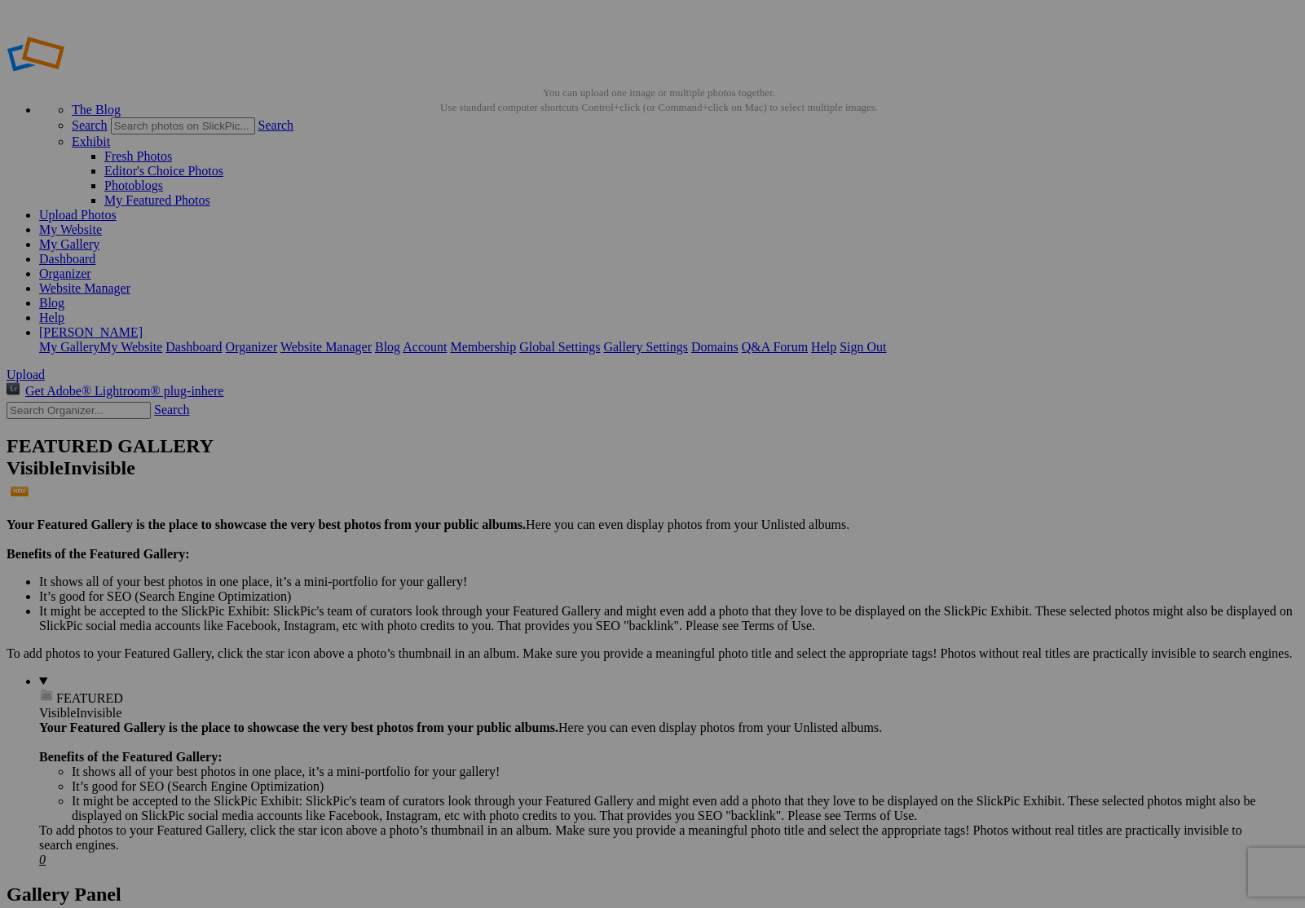
click at [130, 281] on link "Website Manager" at bounding box center [84, 288] width 91 height 14
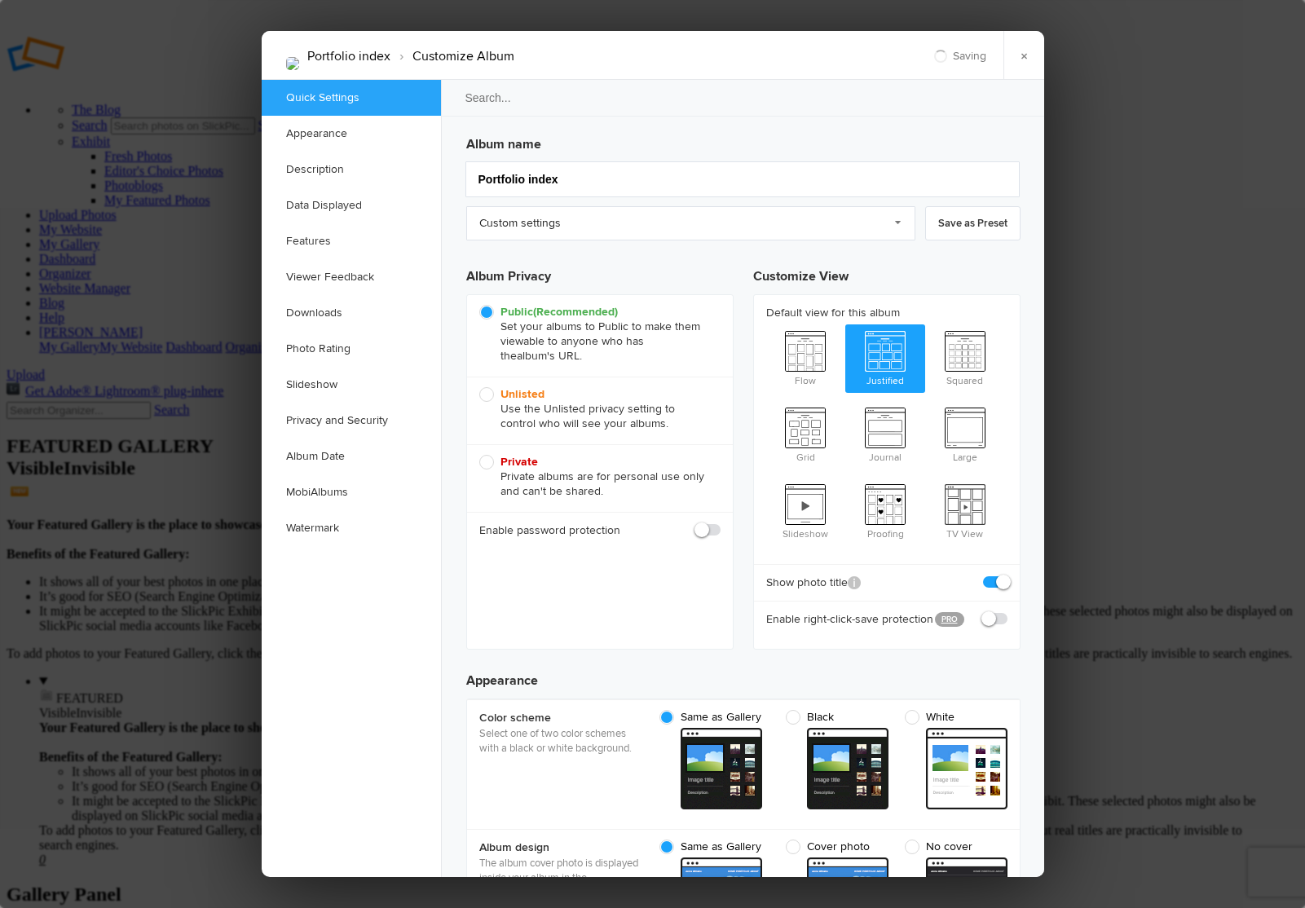
click at [487, 465] on span "Private Private albums are for personal use only and can't be shared." at bounding box center [595, 477] width 233 height 44
click at [479, 455] on input "Private Private albums are for personal use only and can't be shared." at bounding box center [478, 454] width 1 height 1
radio input "true"
click at [1024, 57] on link "×" at bounding box center [1023, 55] width 41 height 49
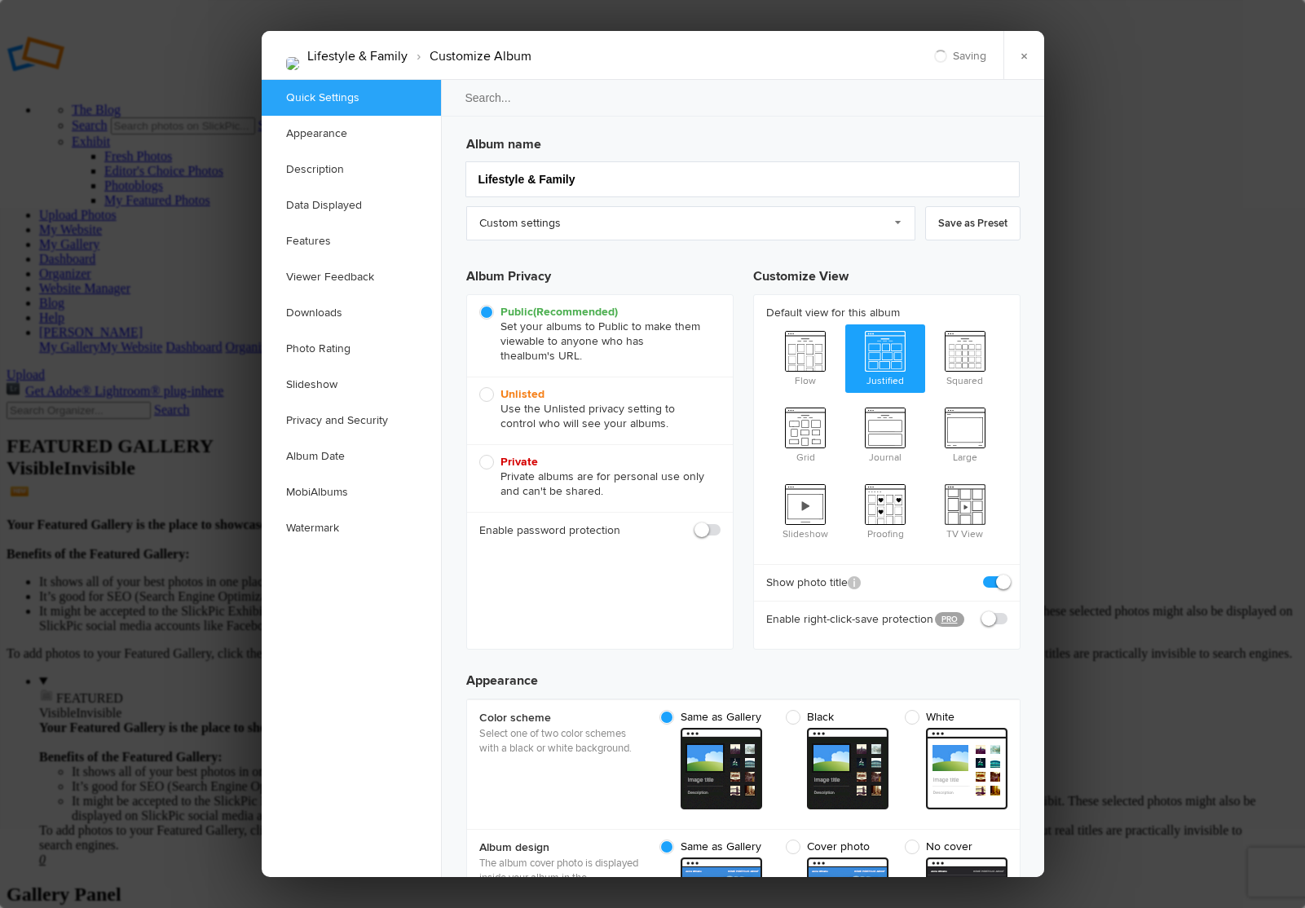
click at [530, 474] on span "Private Private albums are for personal use only and can't be shared." at bounding box center [595, 477] width 233 height 44
click at [479, 455] on input "Private Private albums are for personal use only and can't be shared." at bounding box center [478, 454] width 1 height 1
radio input "true"
click at [1024, 60] on link "×" at bounding box center [1023, 55] width 41 height 49
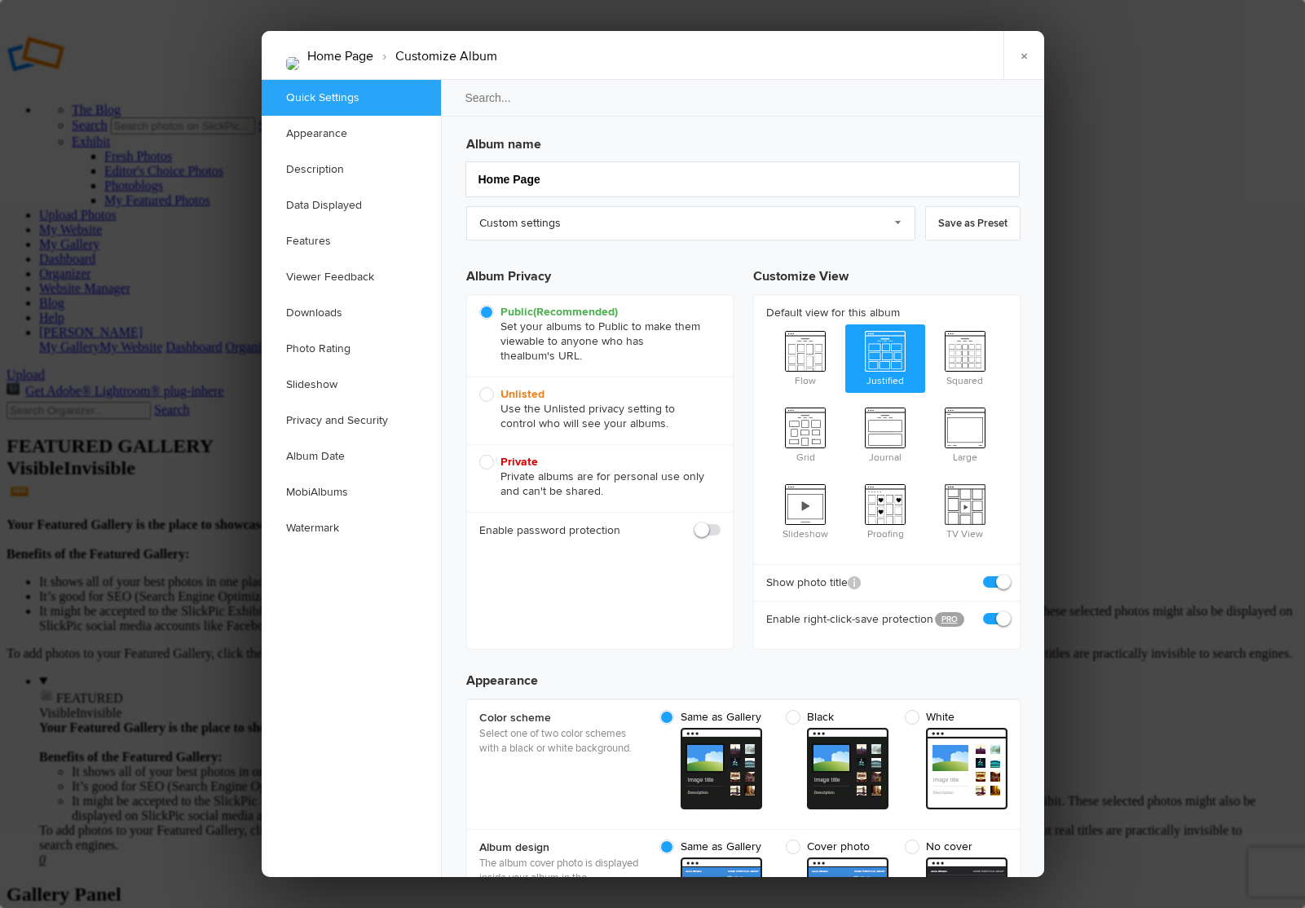
click at [486, 459] on span "Private Private albums are for personal use only and can't be shared." at bounding box center [595, 477] width 233 height 44
click at [479, 455] on input "Private Private albums are for personal use only and can't be shared." at bounding box center [478, 454] width 1 height 1
radio input "true"
click at [747, 68] on div "Home Page › Customize Album × Saving Saved" at bounding box center [653, 55] width 782 height 49
click at [1018, 55] on link "×" at bounding box center [1023, 55] width 41 height 49
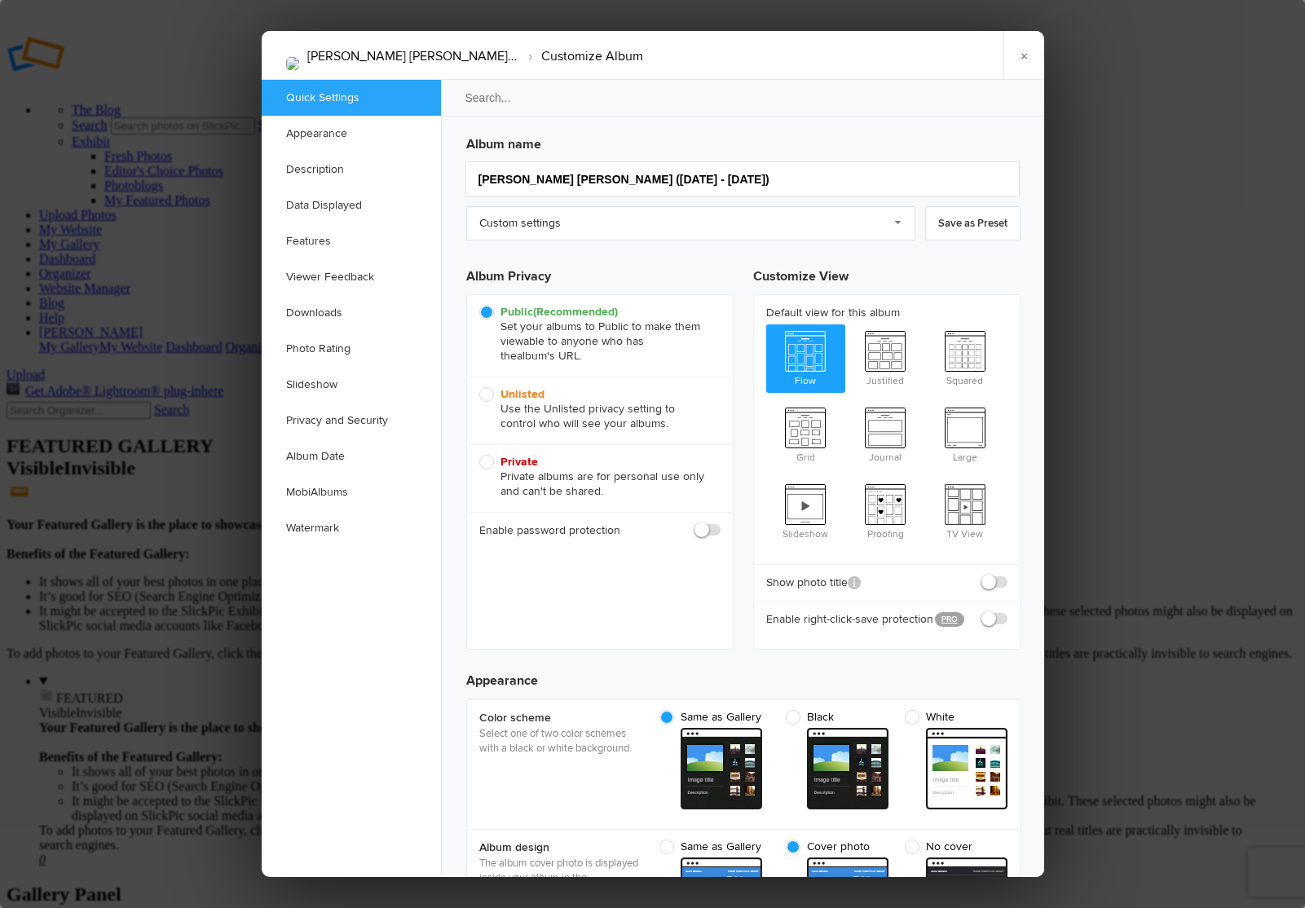
click at [490, 397] on span "Unlisted Use the Unlisted privacy setting to control who will see your albums." at bounding box center [595, 409] width 233 height 44
click at [479, 387] on input "Unlisted Use the Unlisted privacy setting to control who will see your albums." at bounding box center [478, 386] width 1 height 1
radio input "true"
click at [1021, 63] on link "×" at bounding box center [1023, 55] width 41 height 49
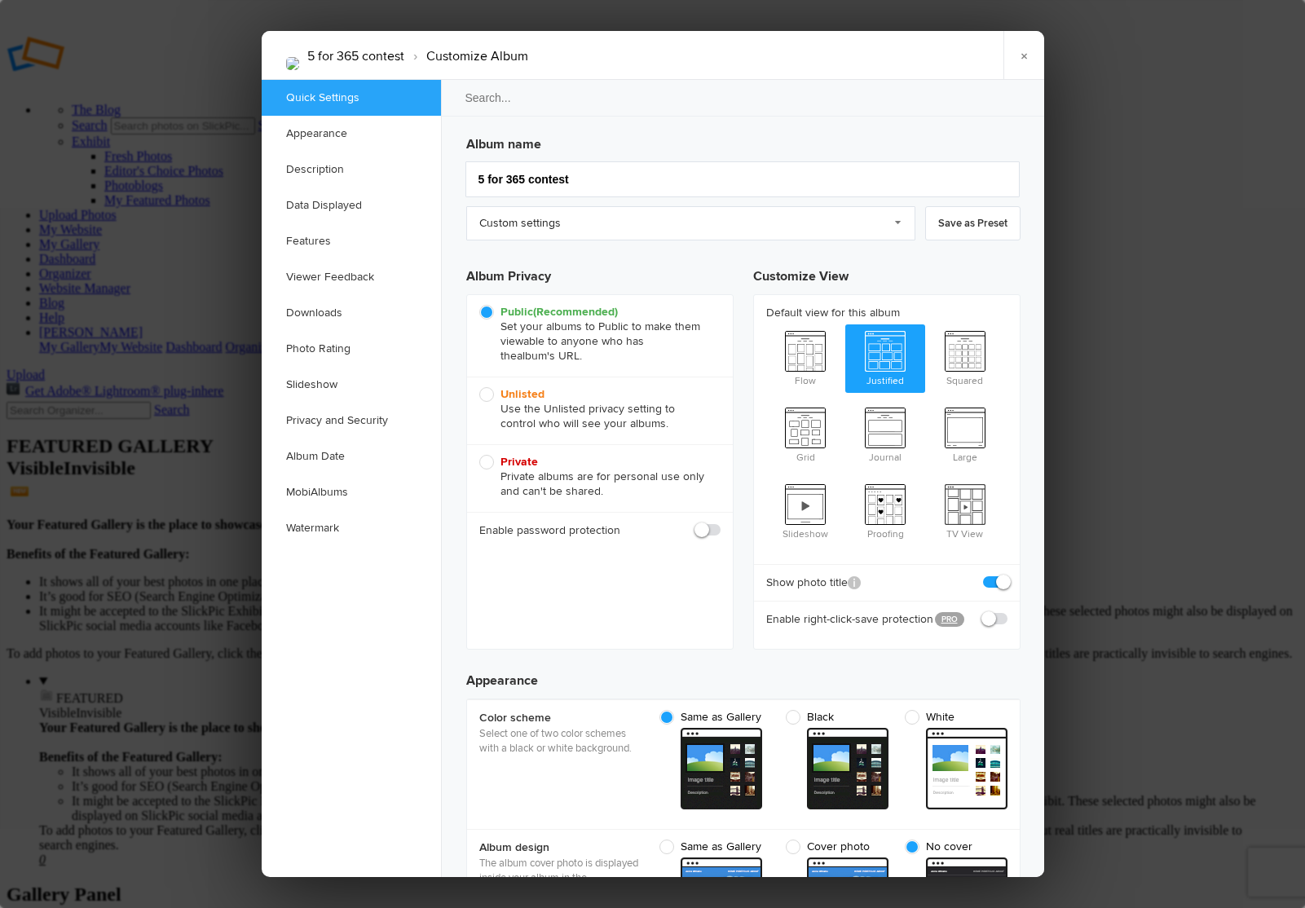
click at [514, 392] on b "Unlisted" at bounding box center [522, 394] width 44 height 14
click at [479, 387] on input "Unlisted Use the Unlisted privacy setting to control who will see your albums." at bounding box center [478, 386] width 1 height 1
radio input "true"
click at [1021, 57] on link "×" at bounding box center [1023, 55] width 41 height 49
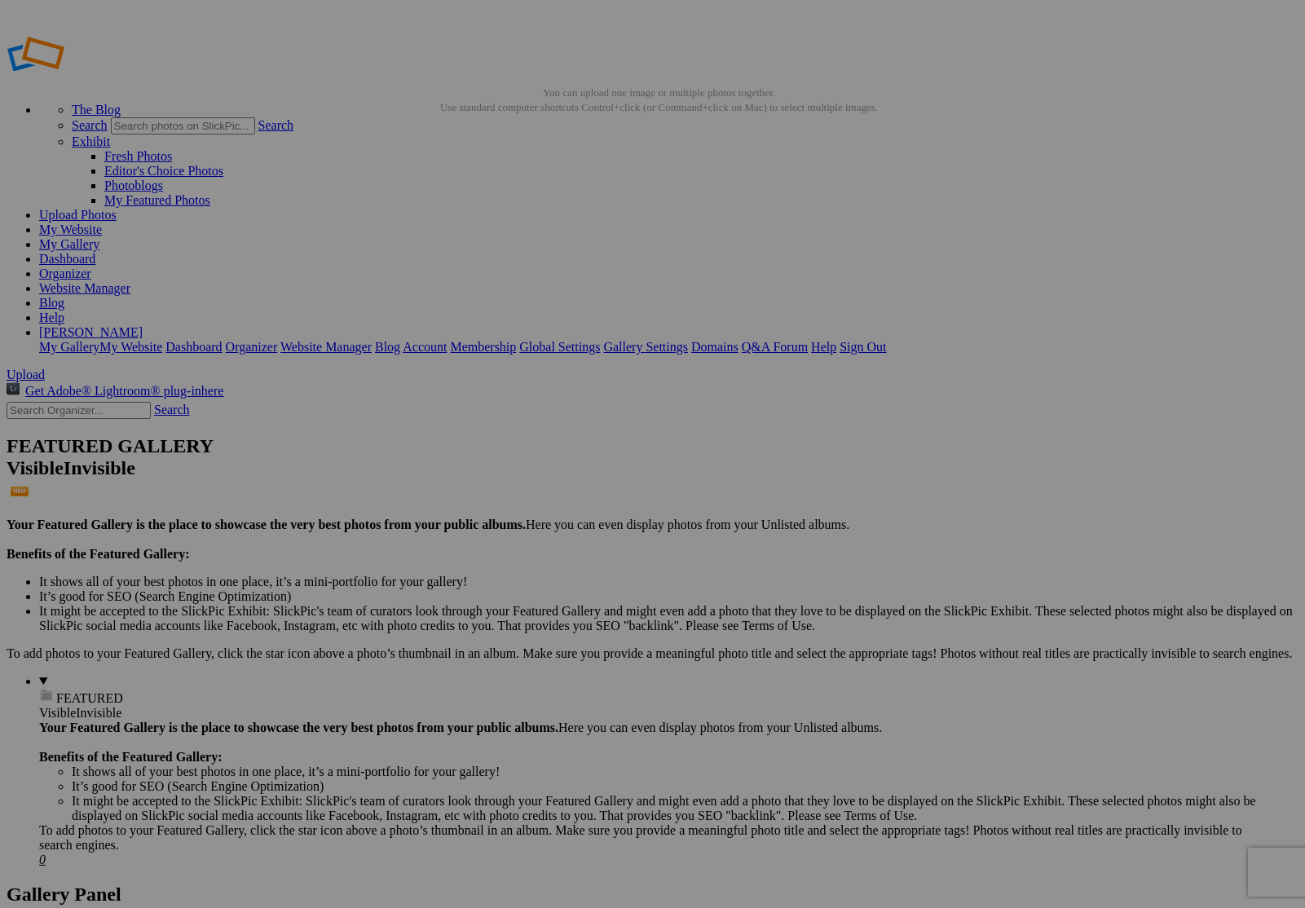
click at [91, 267] on link "Organizer" at bounding box center [65, 274] width 52 height 14
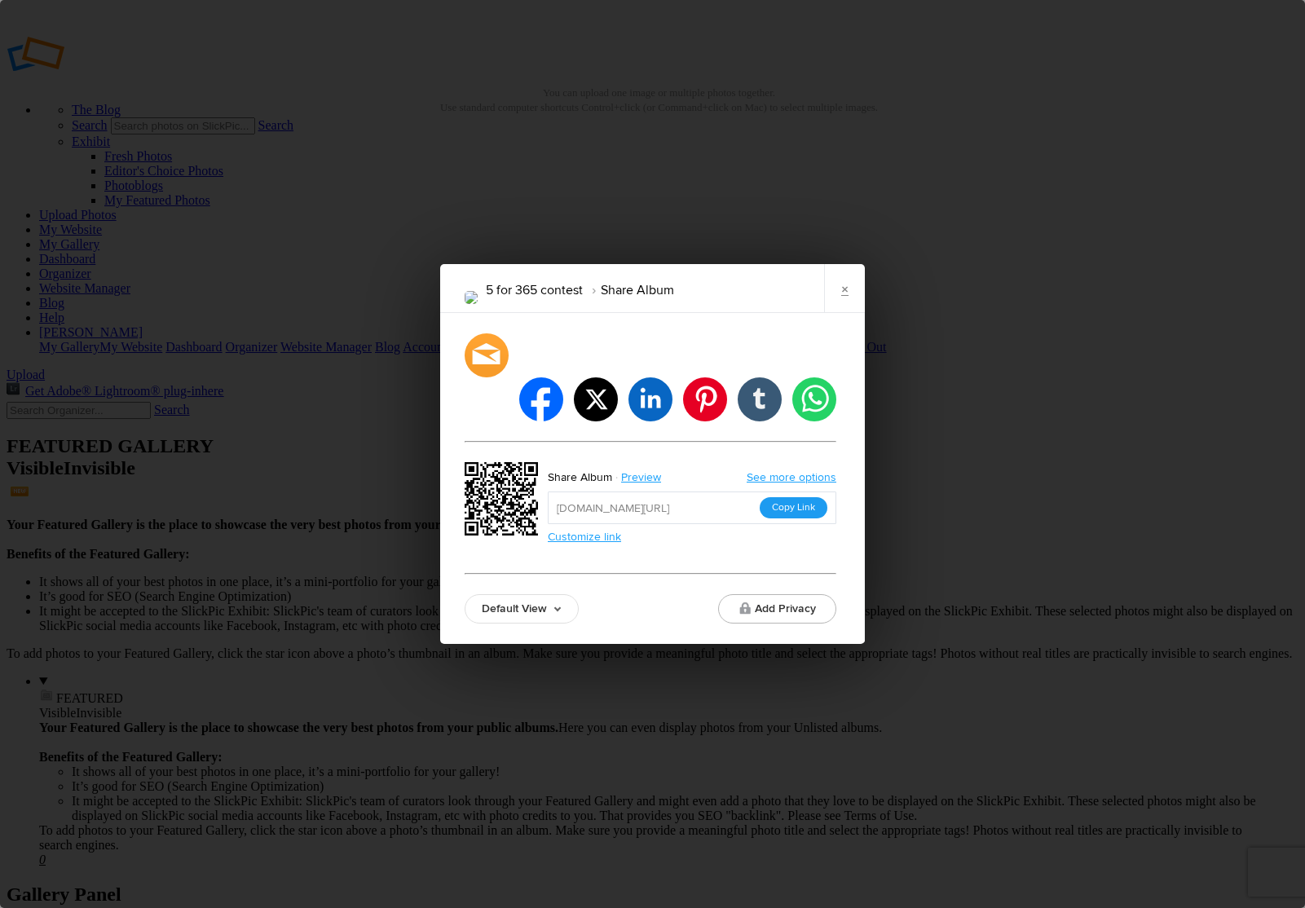
click at [797, 497] on button "Copy Link" at bounding box center [794, 507] width 68 height 21
click at [637, 467] on link "Preview" at bounding box center [642, 477] width 61 height 21
click at [844, 311] on link "×" at bounding box center [844, 288] width 41 height 49
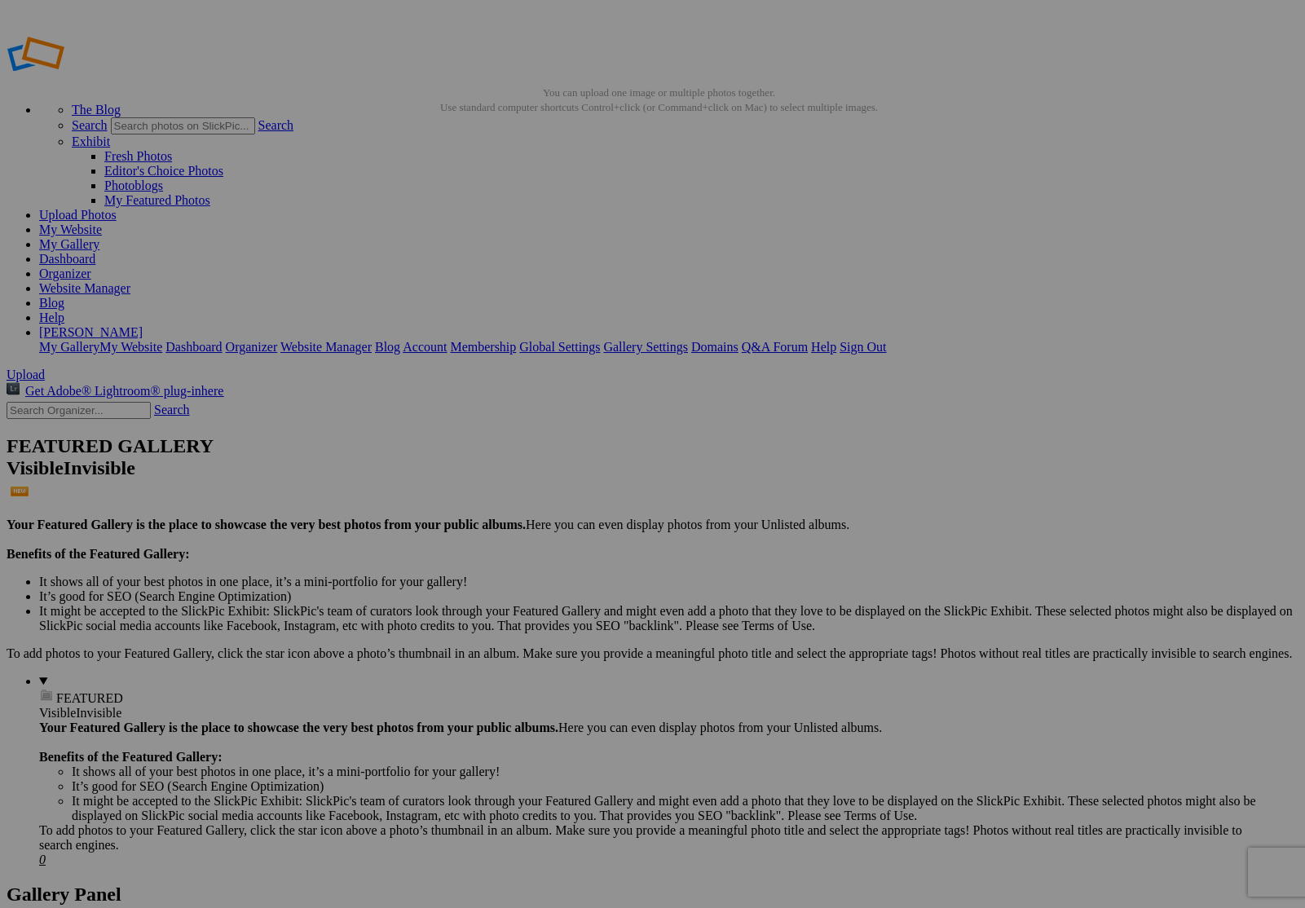
click at [91, 267] on link "Organizer" at bounding box center [65, 274] width 52 height 14
